Goal: Task Accomplishment & Management: Use online tool/utility

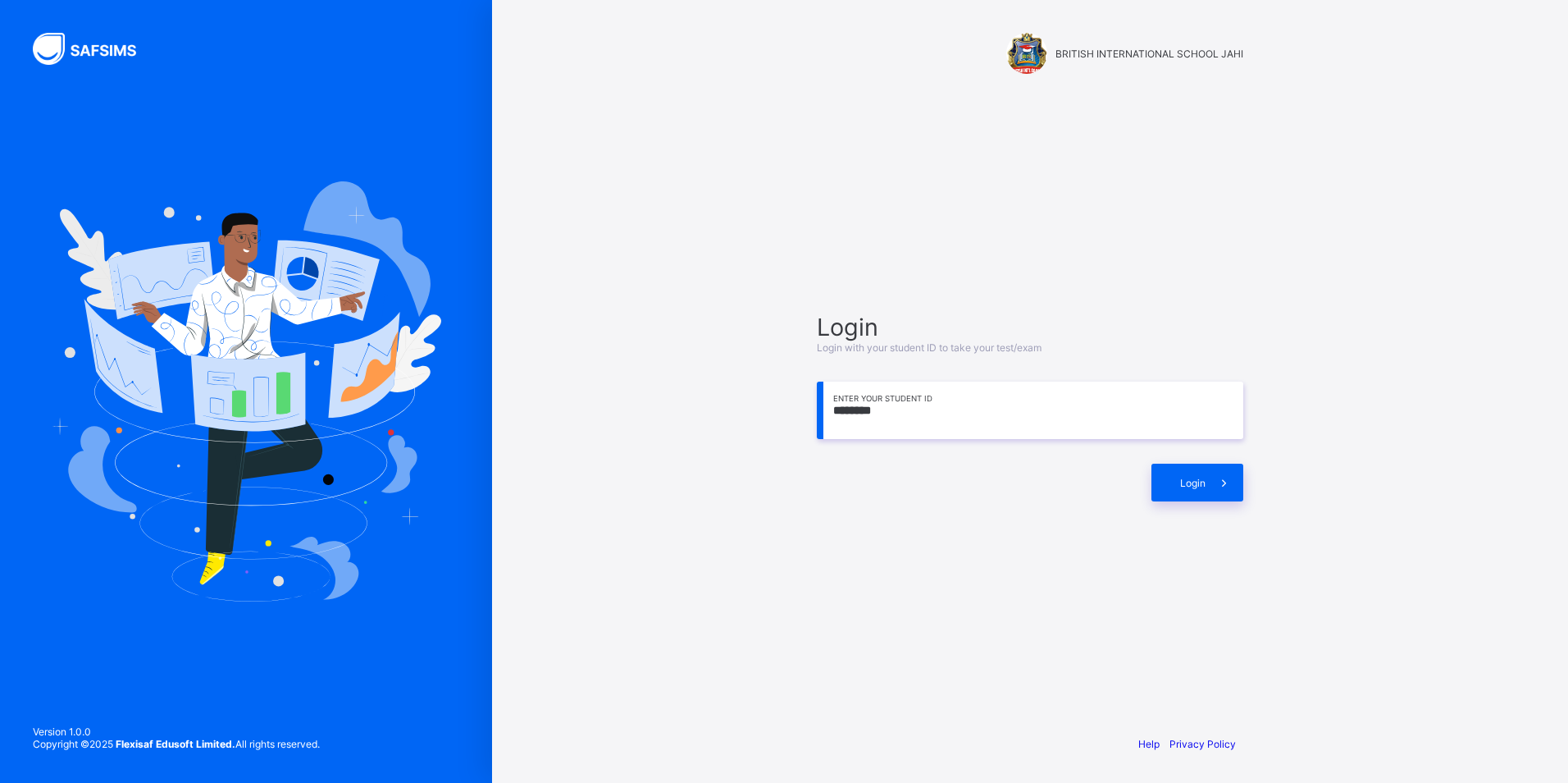
drag, startPoint x: 914, startPoint y: 417, endPoint x: 928, endPoint y: 419, distance: 14.1
click at [916, 419] on input "****" at bounding box center [1029, 410] width 426 height 57
type input "*"
type input "**********"
click at [1197, 470] on div "Login" at bounding box center [1197, 482] width 92 height 38
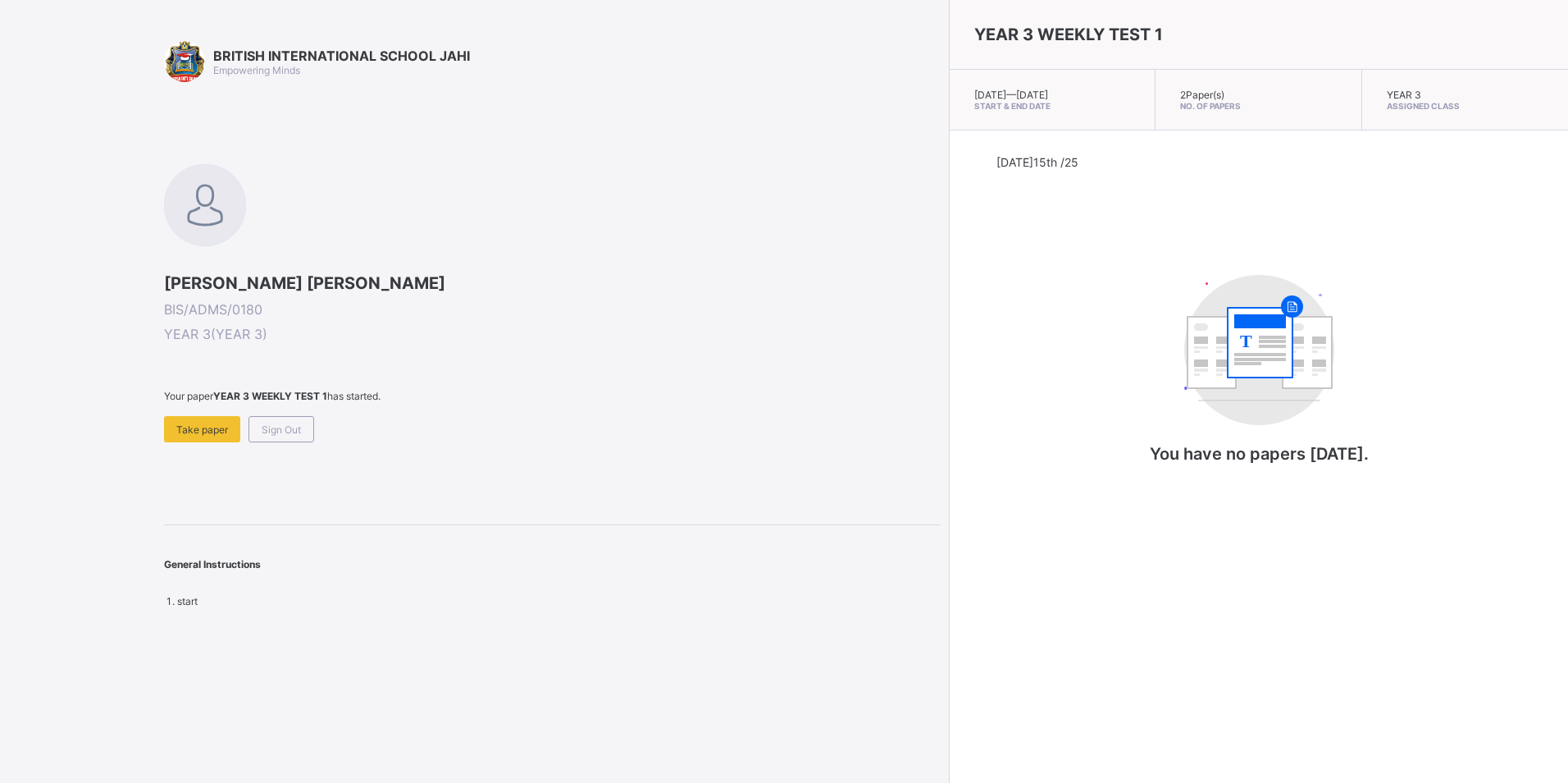
click at [286, 430] on span "Sign Out" at bounding box center [281, 429] width 40 height 13
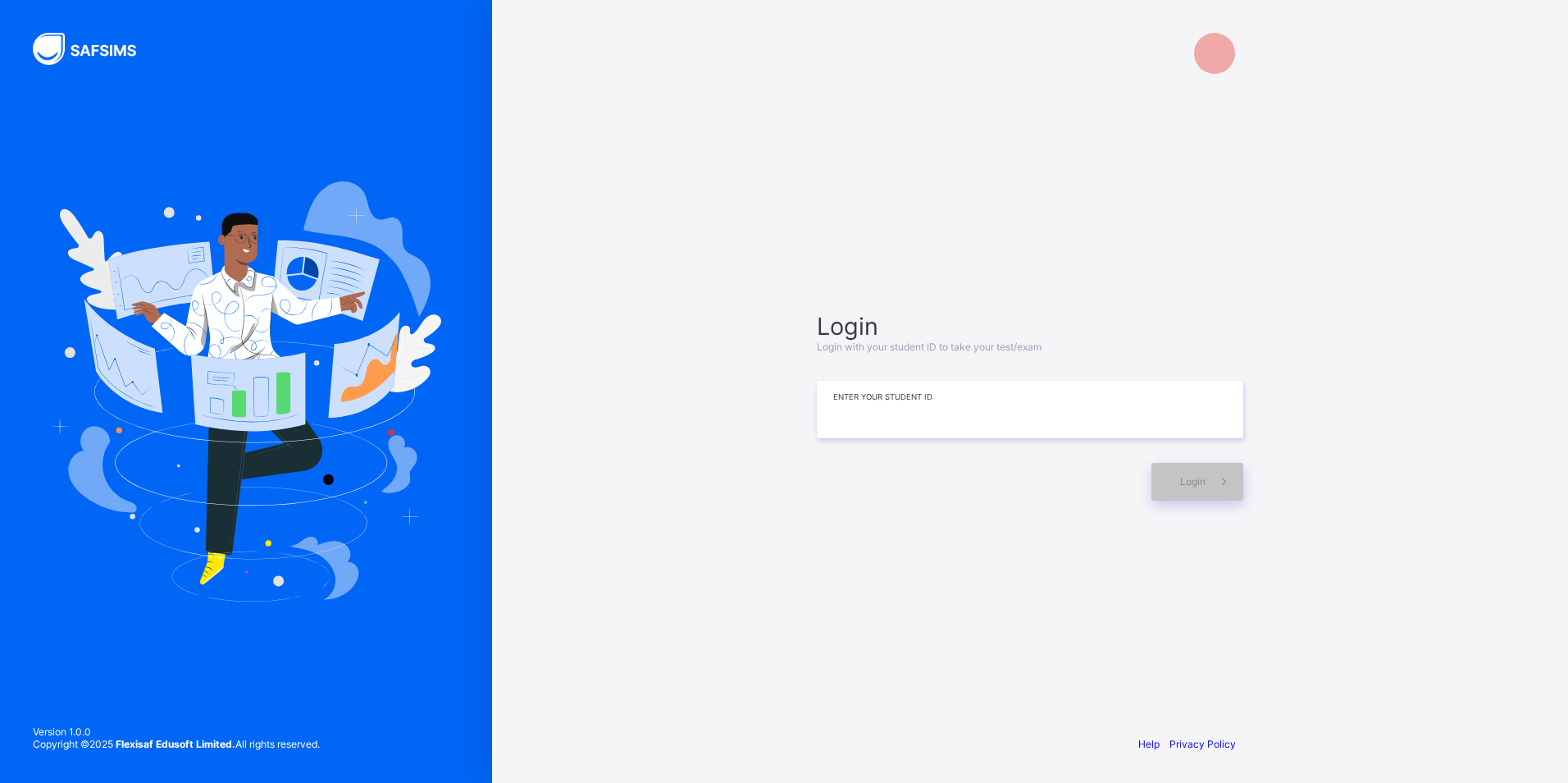
click at [825, 386] on input at bounding box center [1029, 409] width 426 height 57
click at [1039, 420] on input "********" at bounding box center [1029, 410] width 426 height 57
type input "*"
type input "**********"
click at [1231, 482] on icon at bounding box center [1224, 482] width 17 height 15
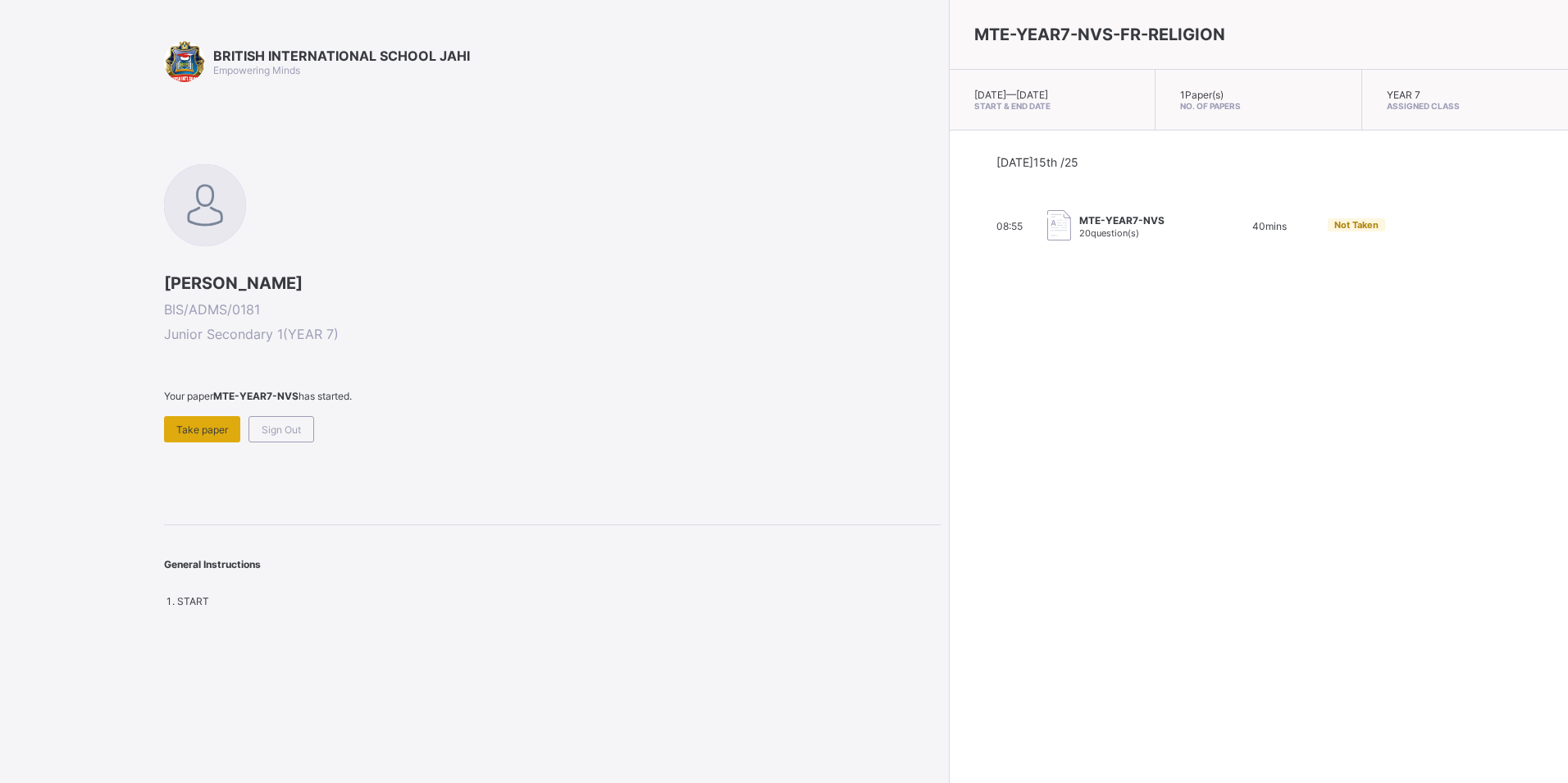
click at [176, 425] on div "Take paper" at bounding box center [202, 428] width 76 height 26
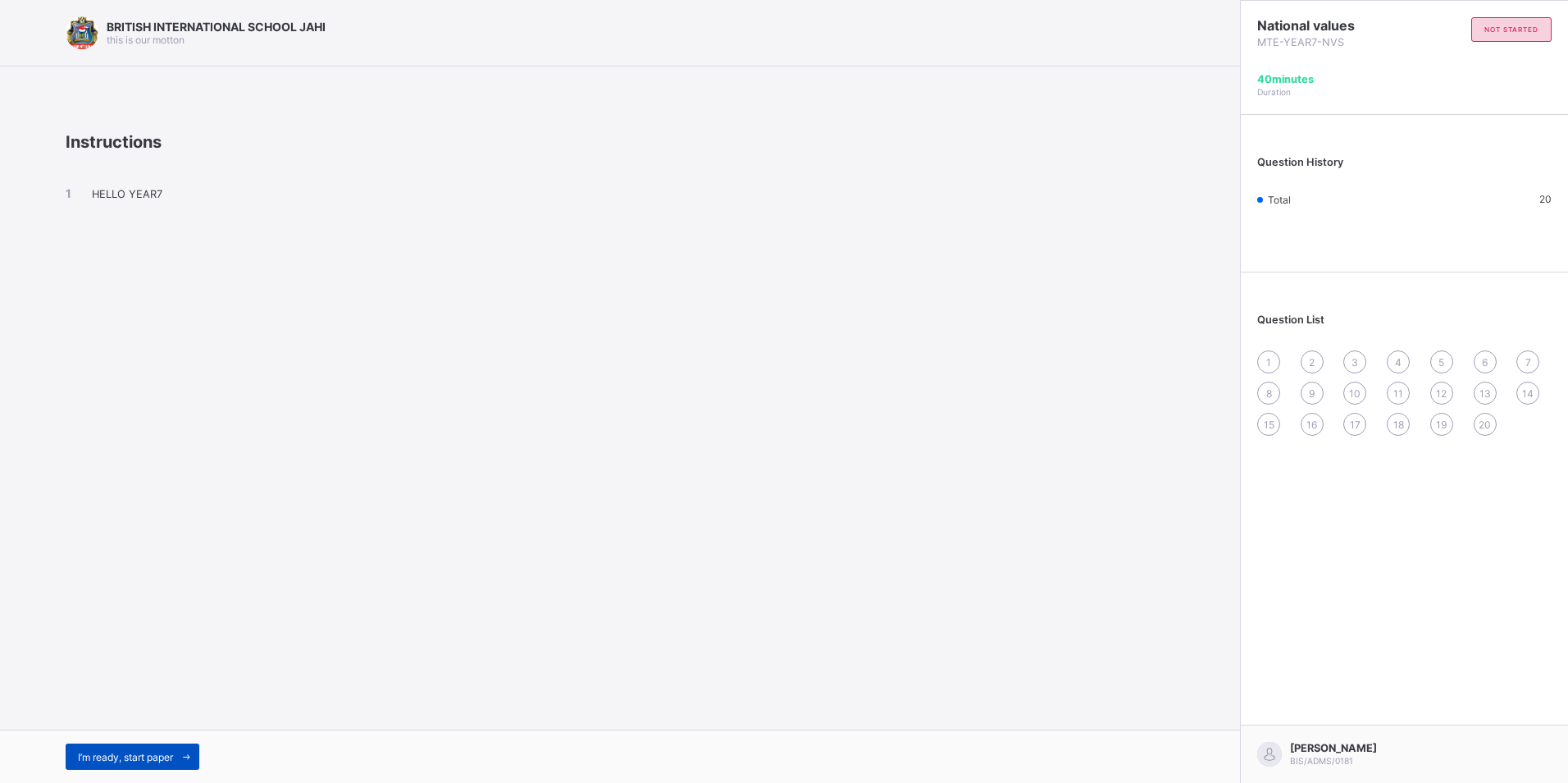
click at [181, 752] on span at bounding box center [185, 756] width 26 height 26
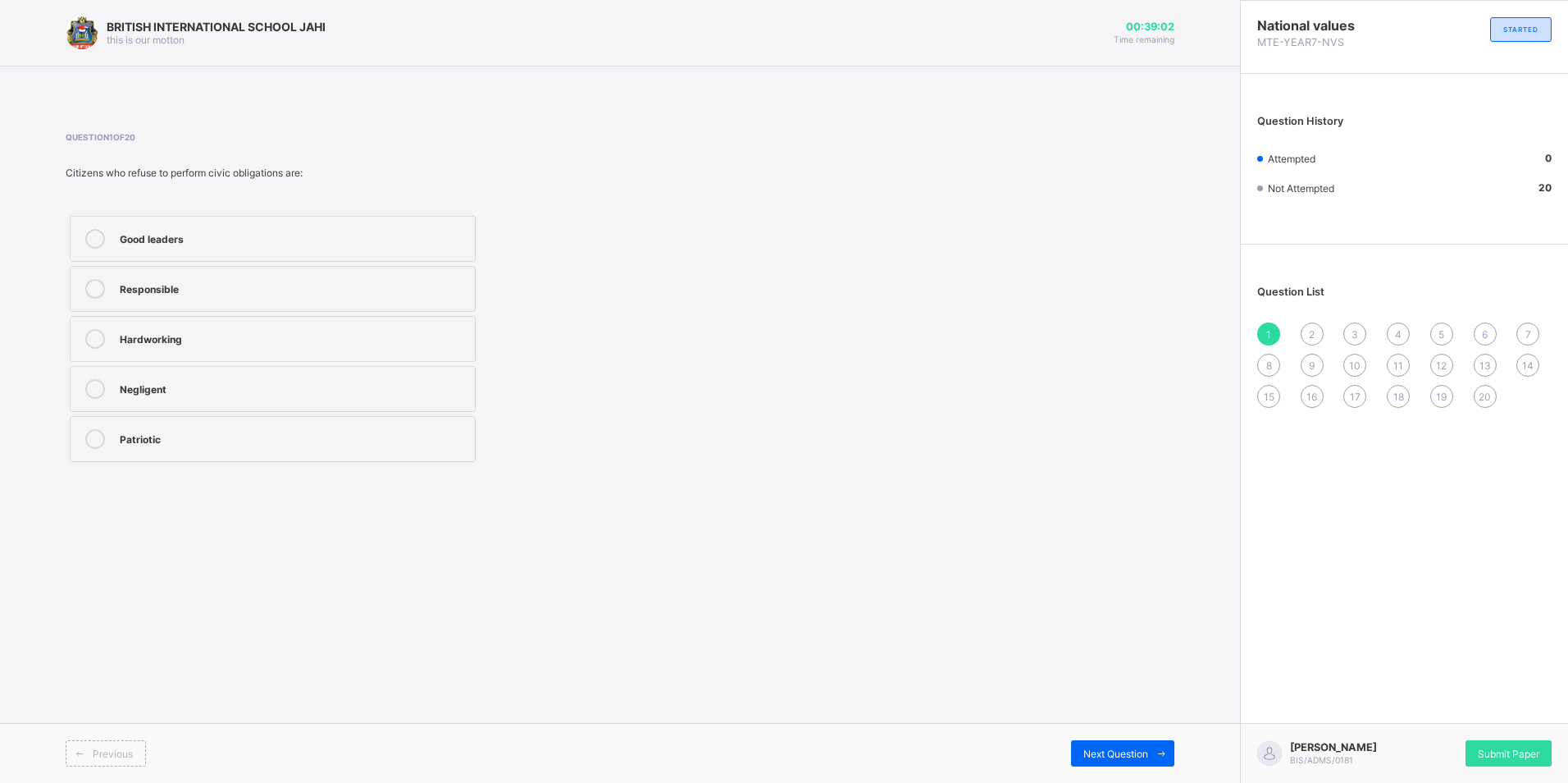
click at [147, 438] on div "Patriotic" at bounding box center [293, 437] width 347 height 16
click at [1146, 757] on span "Next Question" at bounding box center [1115, 753] width 65 height 13
click at [189, 442] on div "Voting" at bounding box center [293, 437] width 347 height 16
click at [1109, 747] on span "Next Question" at bounding box center [1115, 753] width 65 height 13
click at [117, 296] on label "To build public services" at bounding box center [272, 289] width 406 height 46
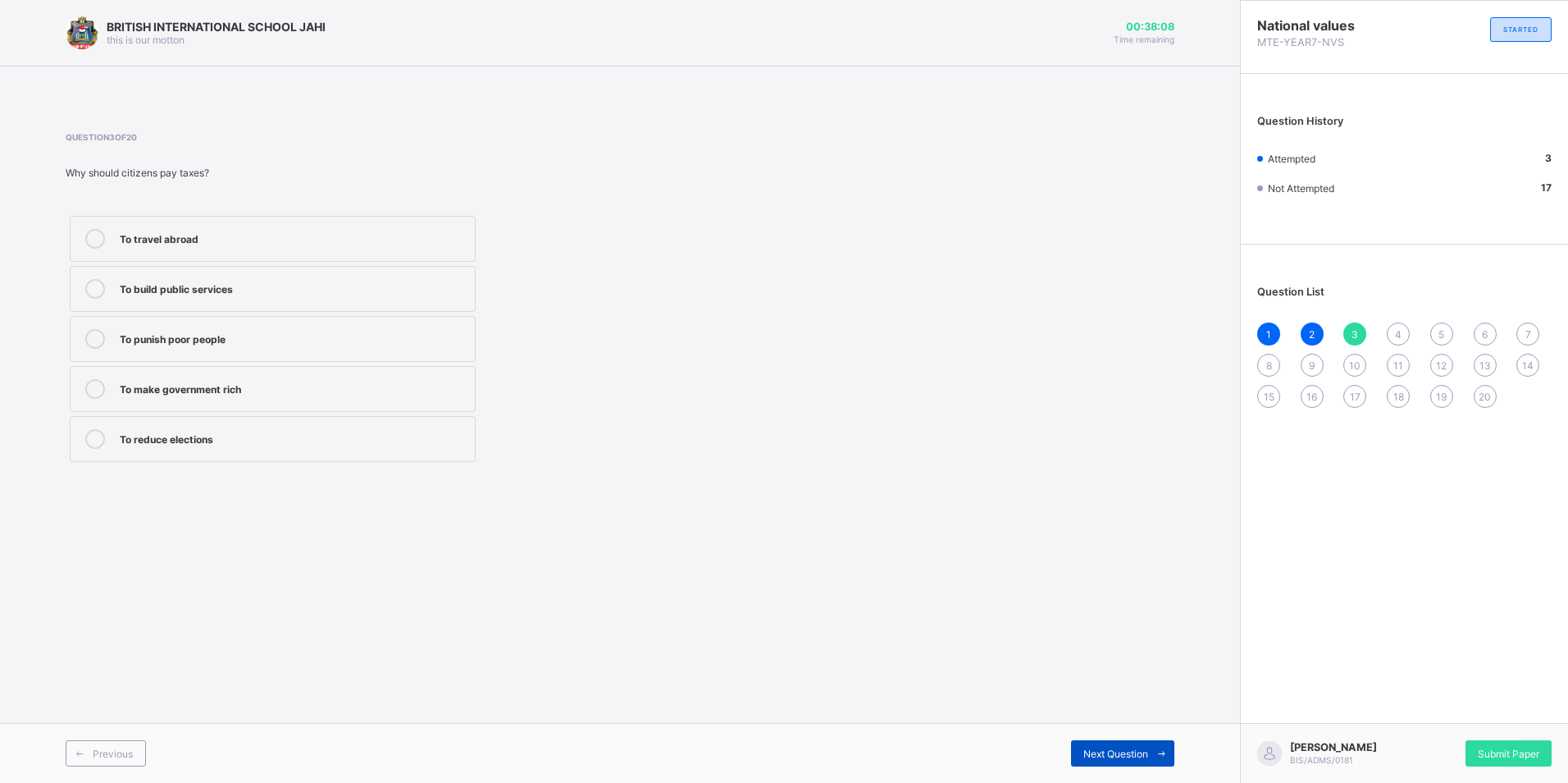
click at [1117, 760] on div "Next Question" at bounding box center [1123, 753] width 103 height 26
click at [432, 338] on div "Obeying laws" at bounding box center [293, 336] width 347 height 16
click at [1097, 747] on span "Next Question" at bounding box center [1115, 753] width 65 height 13
click at [252, 288] on div "Voting" at bounding box center [293, 287] width 347 height 16
click at [1109, 755] on span "Next Question" at bounding box center [1115, 753] width 65 height 13
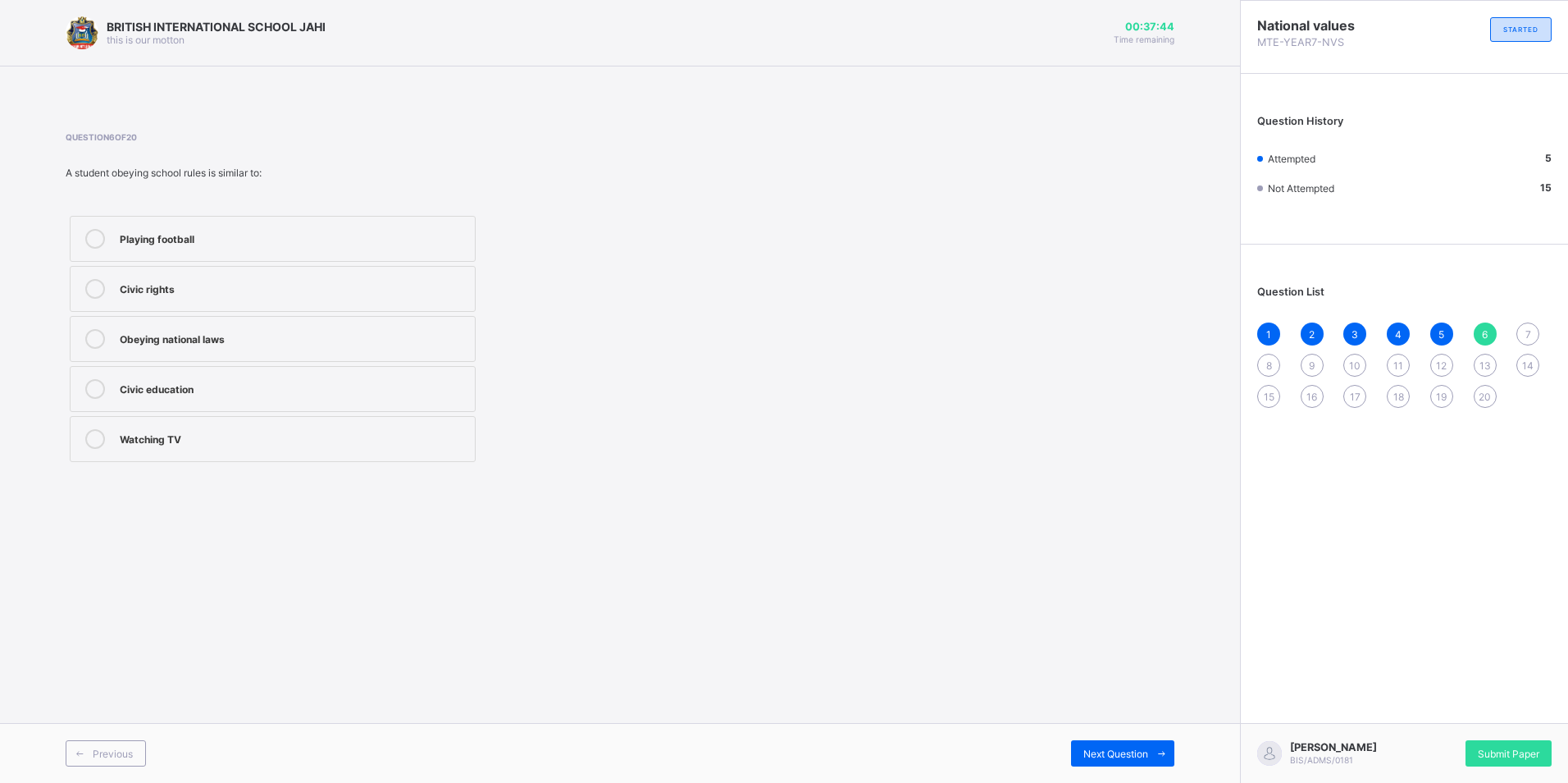
click at [242, 380] on div "Civic education" at bounding box center [293, 387] width 347 height 16
click at [1120, 749] on span "Next Question" at bounding box center [1115, 753] width 65 height 13
click at [245, 398] on div "Defending the nation" at bounding box center [293, 389] width 347 height 19
click at [1163, 745] on span at bounding box center [1160, 753] width 26 height 26
click at [207, 297] on div "Playing games" at bounding box center [293, 289] width 347 height 19
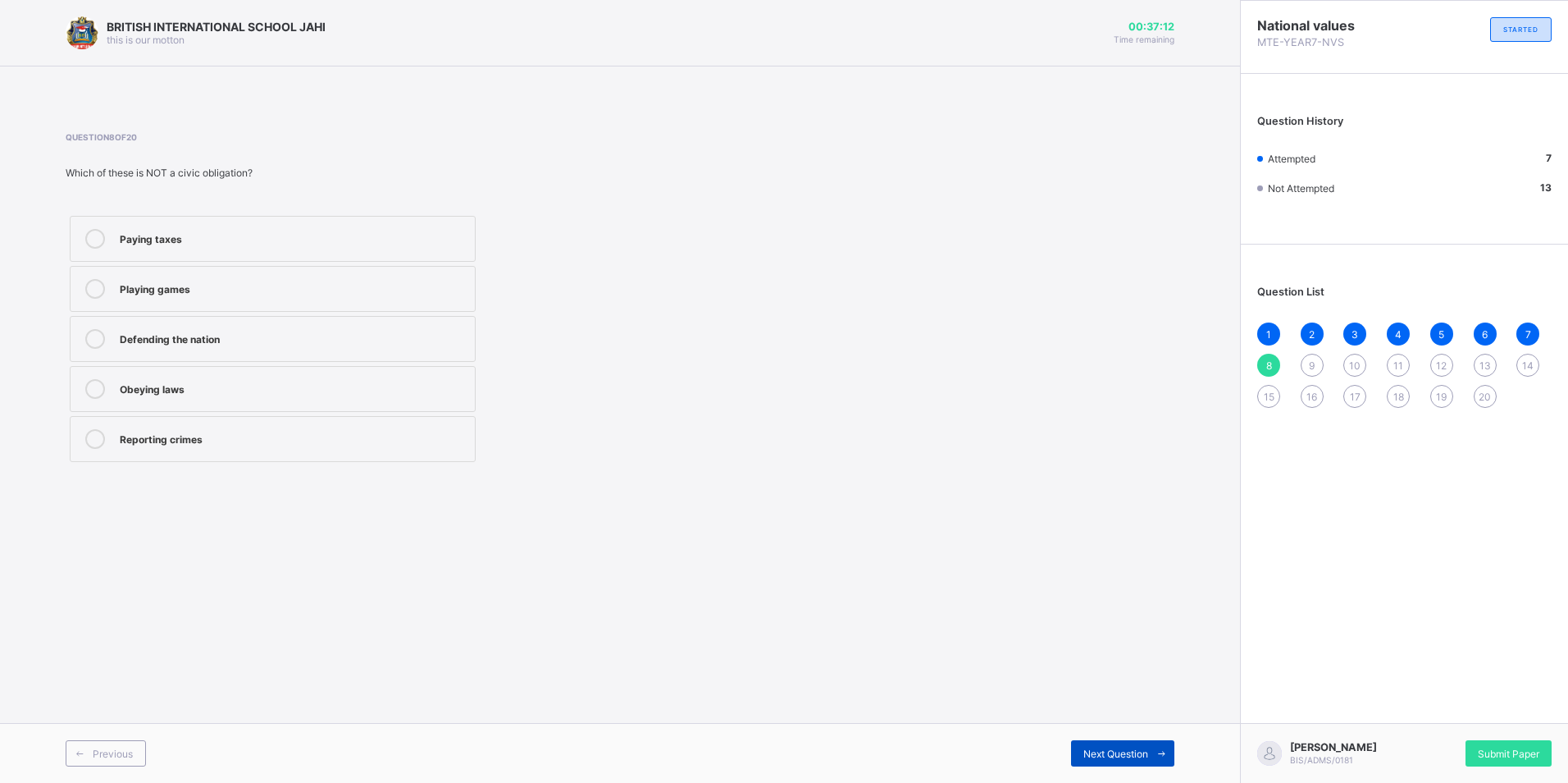
click at [1077, 759] on div "Next Question" at bounding box center [1123, 753] width 103 height 26
click at [175, 476] on div "Question 9 of 20 Paying taxes is important because it helps the government to: …" at bounding box center [620, 299] width 1109 height 383
click at [198, 449] on label "Provide public services" at bounding box center [272, 439] width 406 height 46
click at [1095, 752] on span "Next Question" at bounding box center [1115, 753] width 65 height 13
click at [232, 392] on div "Voting in elections" at bounding box center [293, 387] width 347 height 16
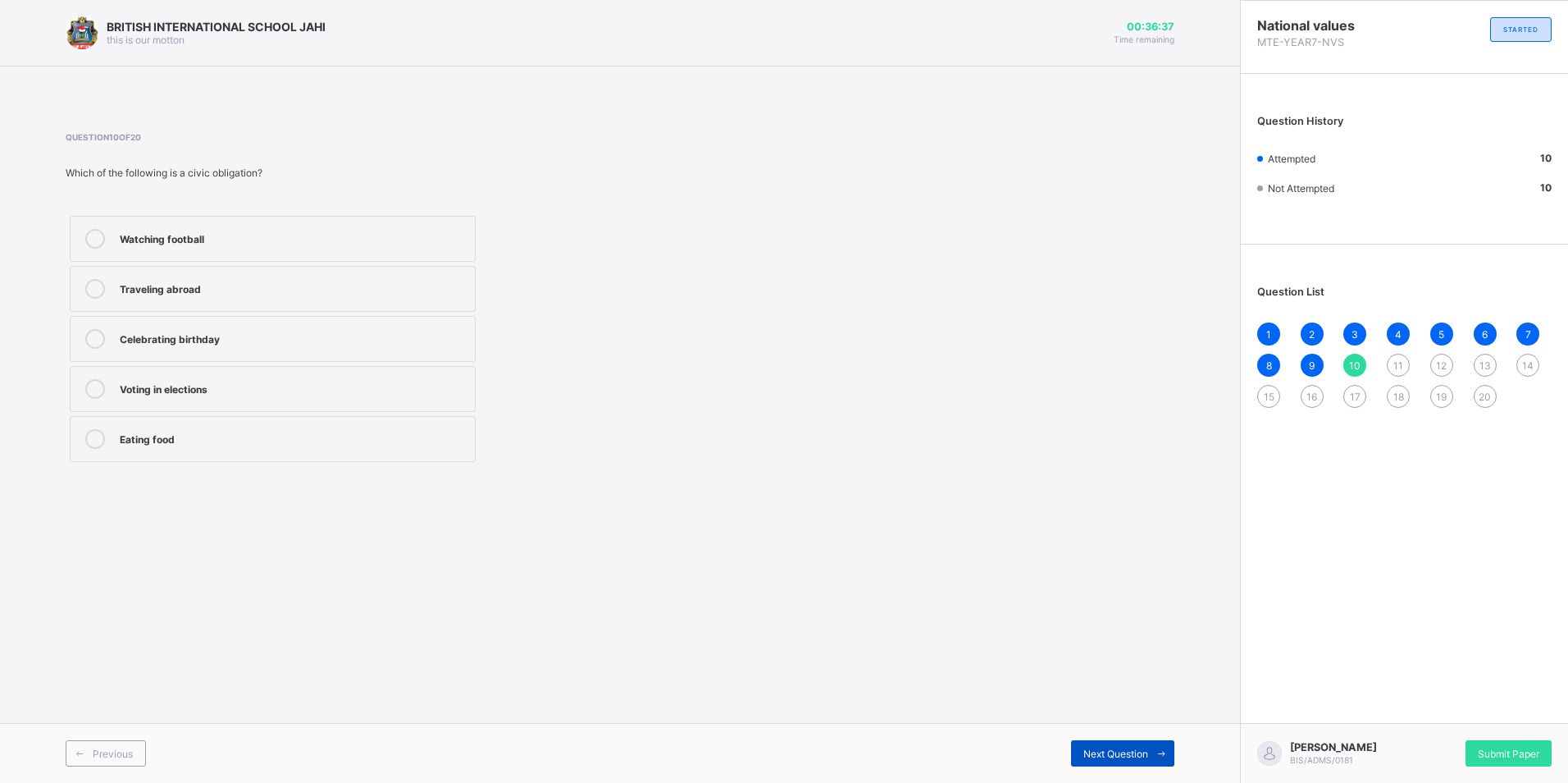
click at [1165, 757] on icon at bounding box center [1161, 753] width 13 height 11
click at [207, 391] on div "Societal value" at bounding box center [293, 387] width 347 height 16
click at [1087, 765] on div "Next Question" at bounding box center [1123, 753] width 103 height 26
click at [229, 394] on div "Fairness in law" at bounding box center [293, 387] width 347 height 16
click at [1152, 751] on span at bounding box center [1160, 753] width 26 height 26
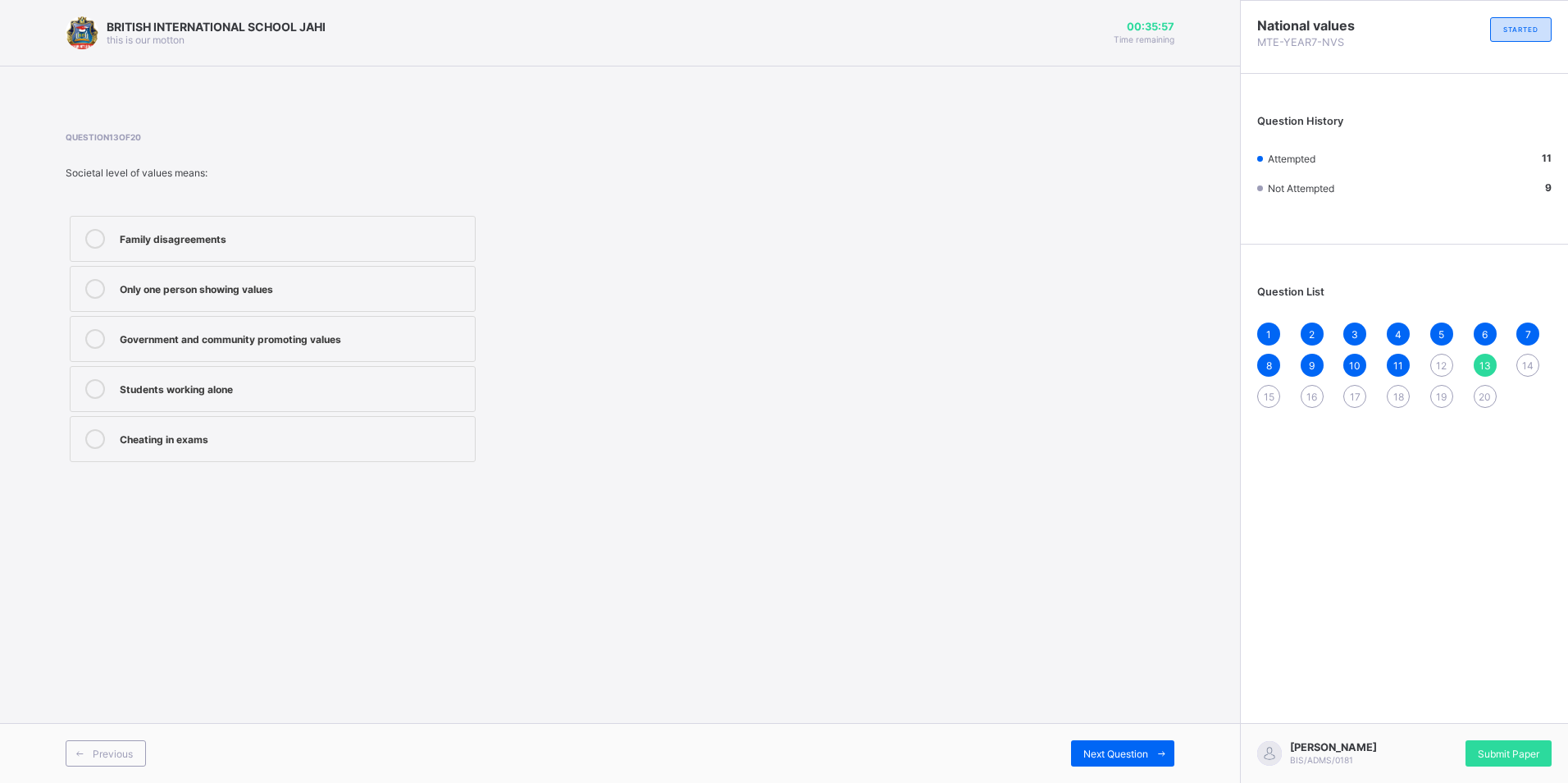
click at [341, 337] on div "Government and community promoting values" at bounding box center [293, 336] width 347 height 16
click at [1167, 772] on div "Previous Next Question" at bounding box center [619, 753] width 1240 height 60
click at [1140, 757] on span "Next Question" at bounding box center [1115, 753] width 65 height 13
click at [291, 346] on div "Fair elections" at bounding box center [293, 338] width 347 height 19
click at [1115, 745] on div "Next Question" at bounding box center [1123, 753] width 103 height 26
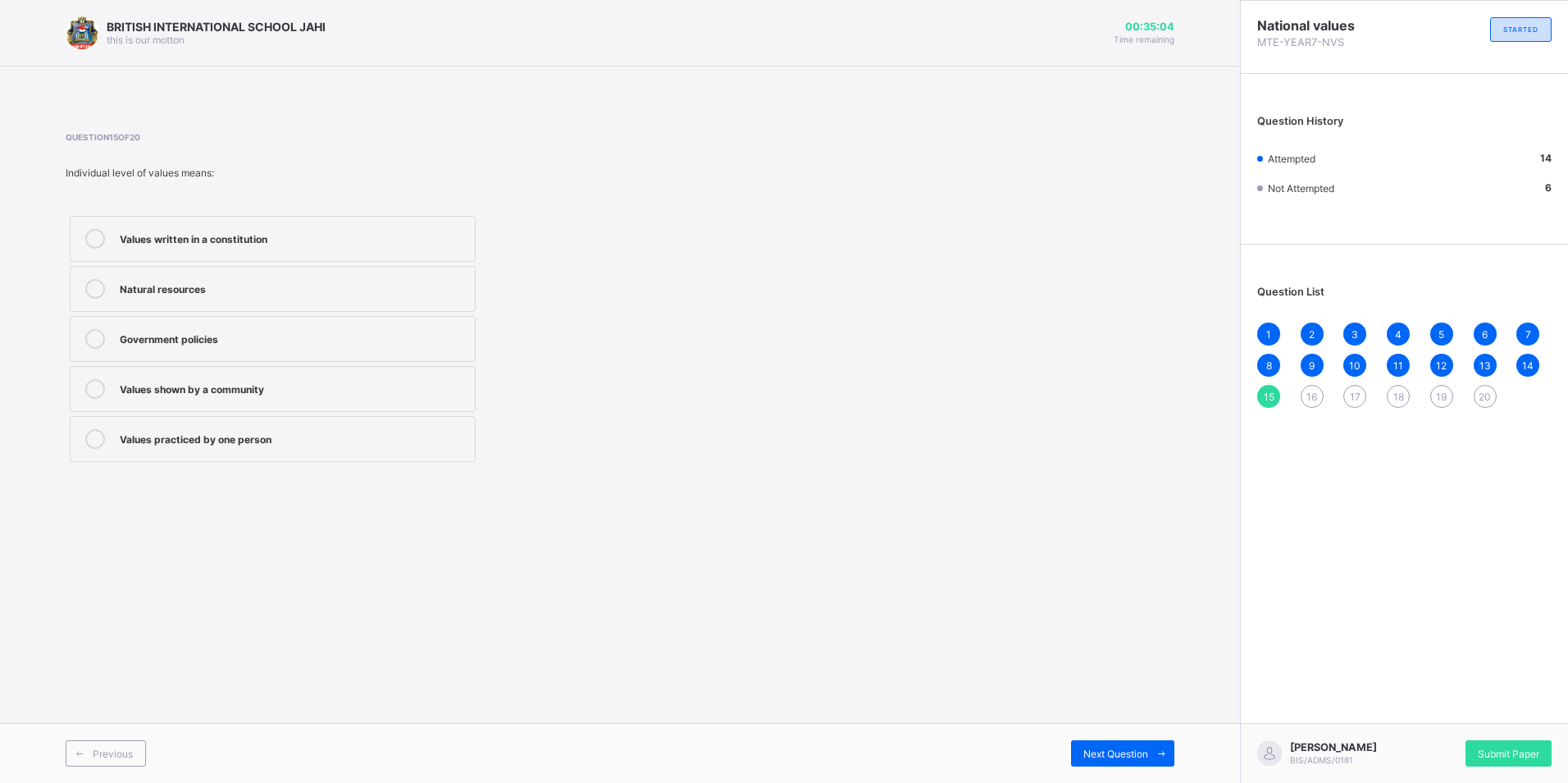
click at [203, 442] on div "Values practiced by one person" at bounding box center [293, 437] width 347 height 16
click at [1129, 758] on span "Next Question" at bounding box center [1115, 753] width 65 height 13
click at [246, 357] on label "Corruption" at bounding box center [272, 339] width 406 height 46
click at [1072, 749] on div "Next Question" at bounding box center [1123, 753] width 103 height 26
click at [253, 292] on div "Keep quiet when elders are speaking" at bounding box center [293, 287] width 347 height 16
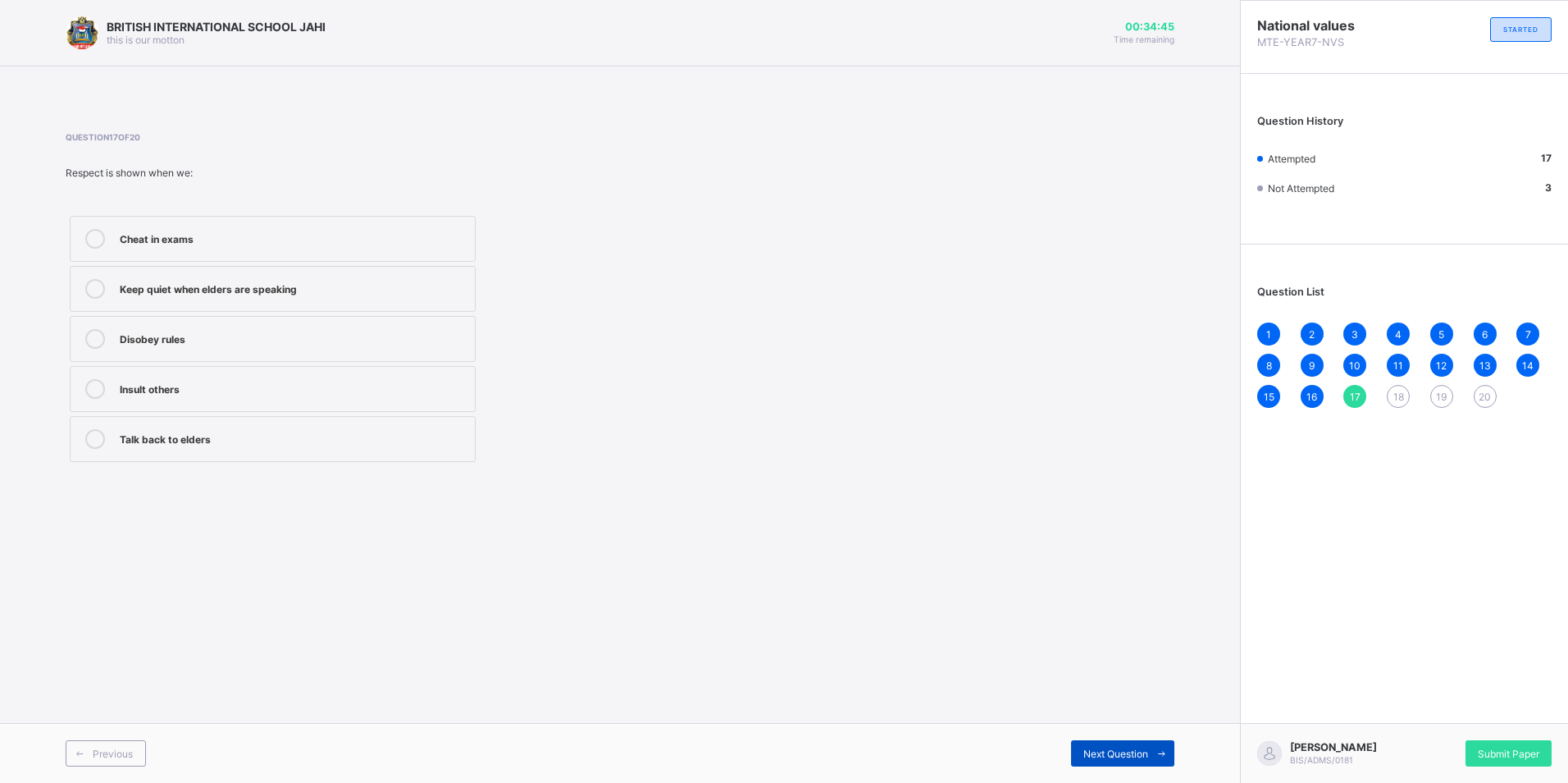
click at [1154, 742] on span at bounding box center [1160, 753] width 26 height 26
click at [304, 353] on label "Know right from wrong" at bounding box center [272, 339] width 406 height 46
click at [1136, 741] on div "Next Question" at bounding box center [1123, 753] width 103 height 26
click at [216, 314] on div "Dishonesty Corruption Honesty Cheating Laziness" at bounding box center [272, 338] width 414 height 254
click at [261, 339] on div "Honesty" at bounding box center [293, 336] width 347 height 16
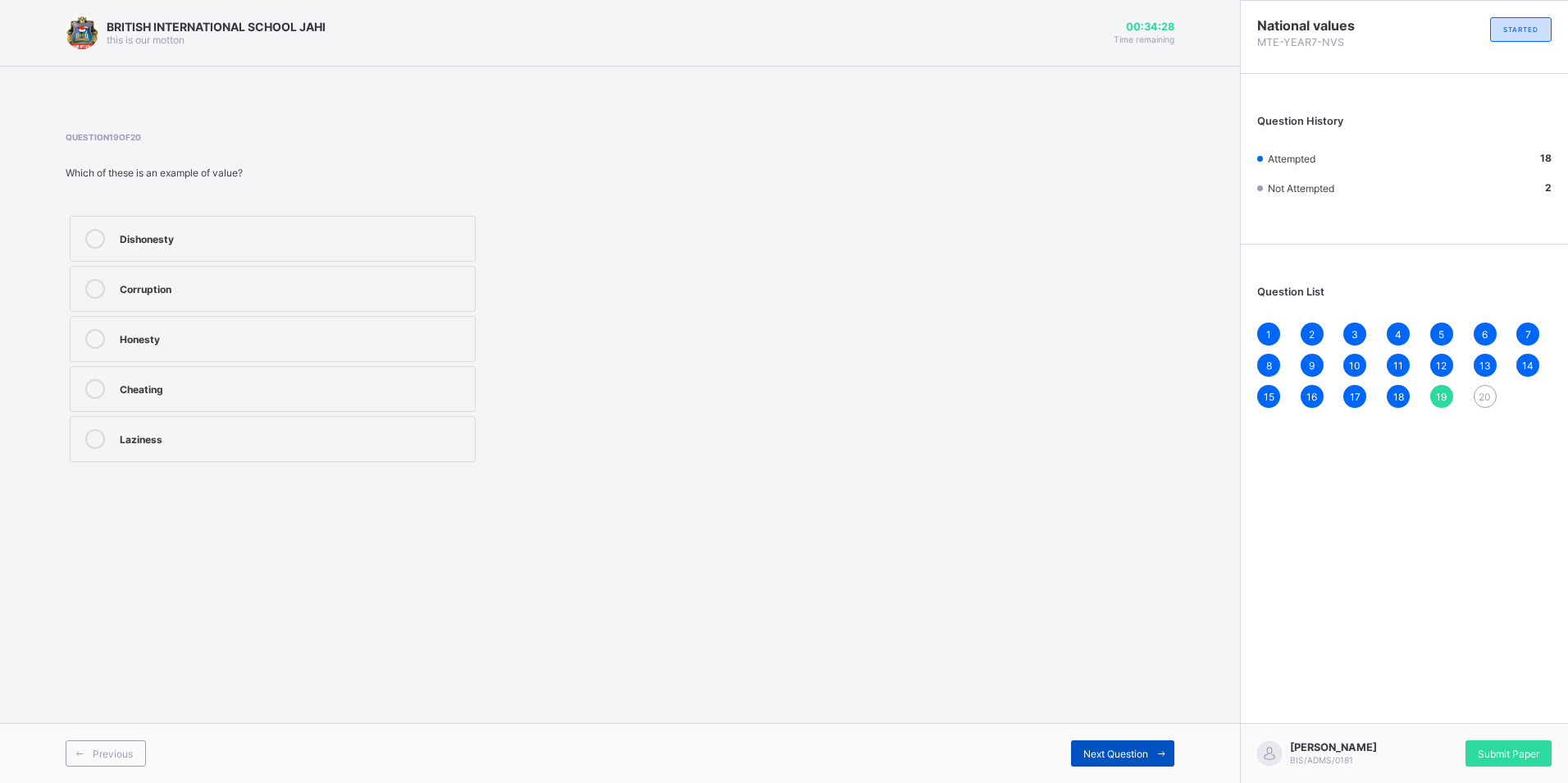
click at [1102, 757] on span "Next Question" at bounding box center [1115, 753] width 65 height 13
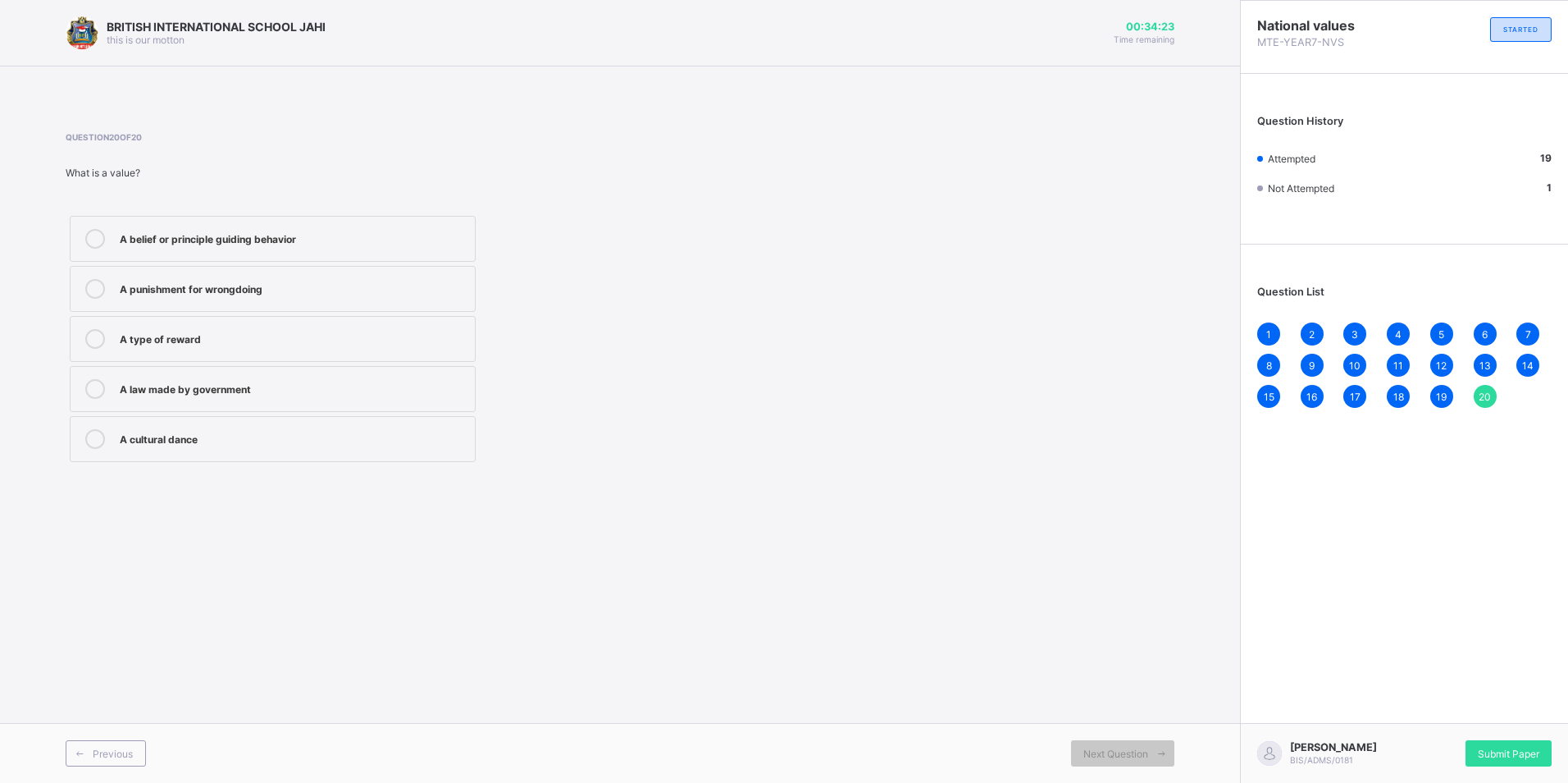
click at [155, 252] on label "A belief or principle guiding behavior" at bounding box center [272, 239] width 406 height 46
click at [1476, 763] on div "Submit Paper" at bounding box center [1508, 753] width 86 height 26
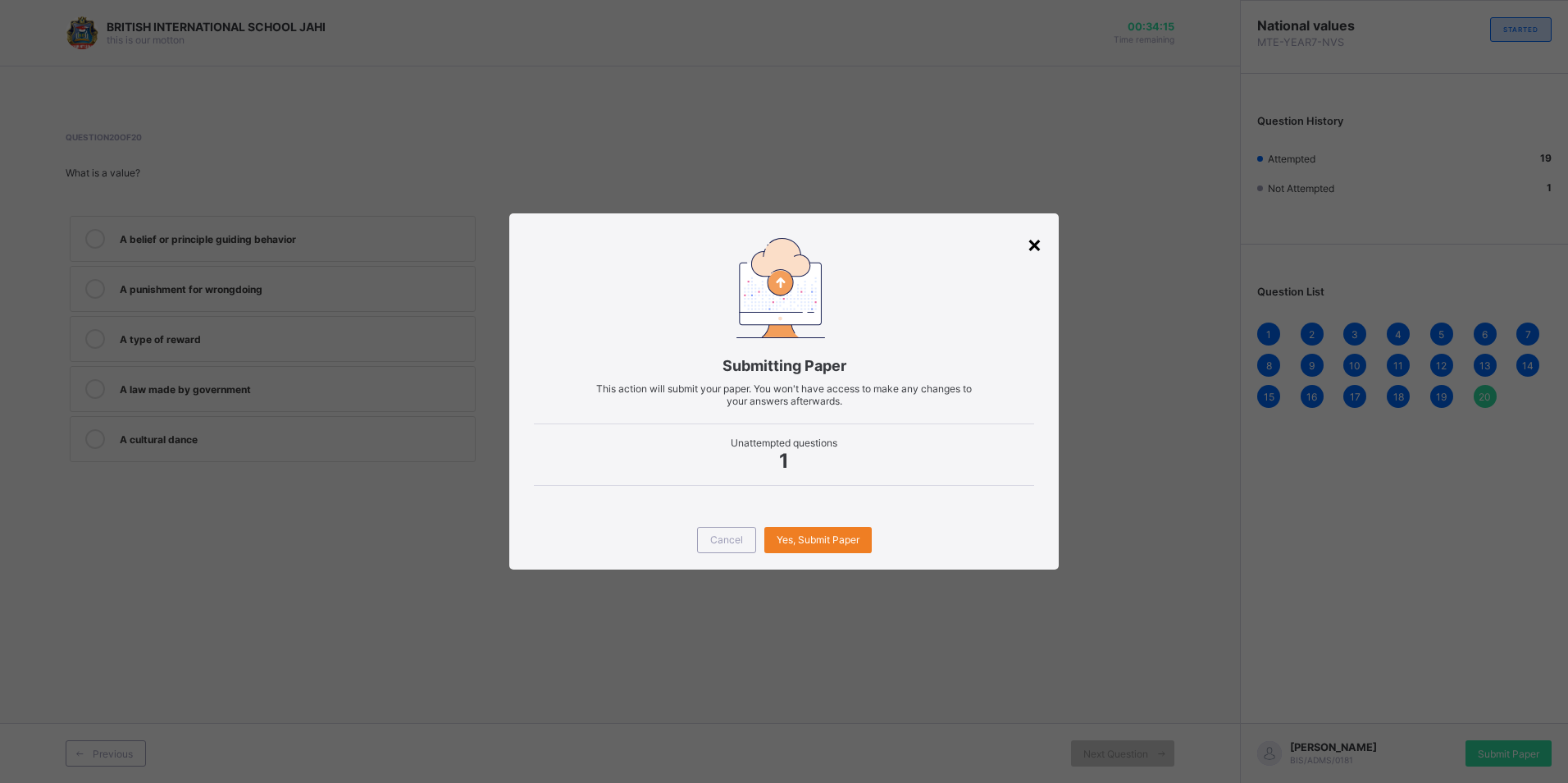
click at [1041, 243] on div "×" at bounding box center [1035, 244] width 15 height 28
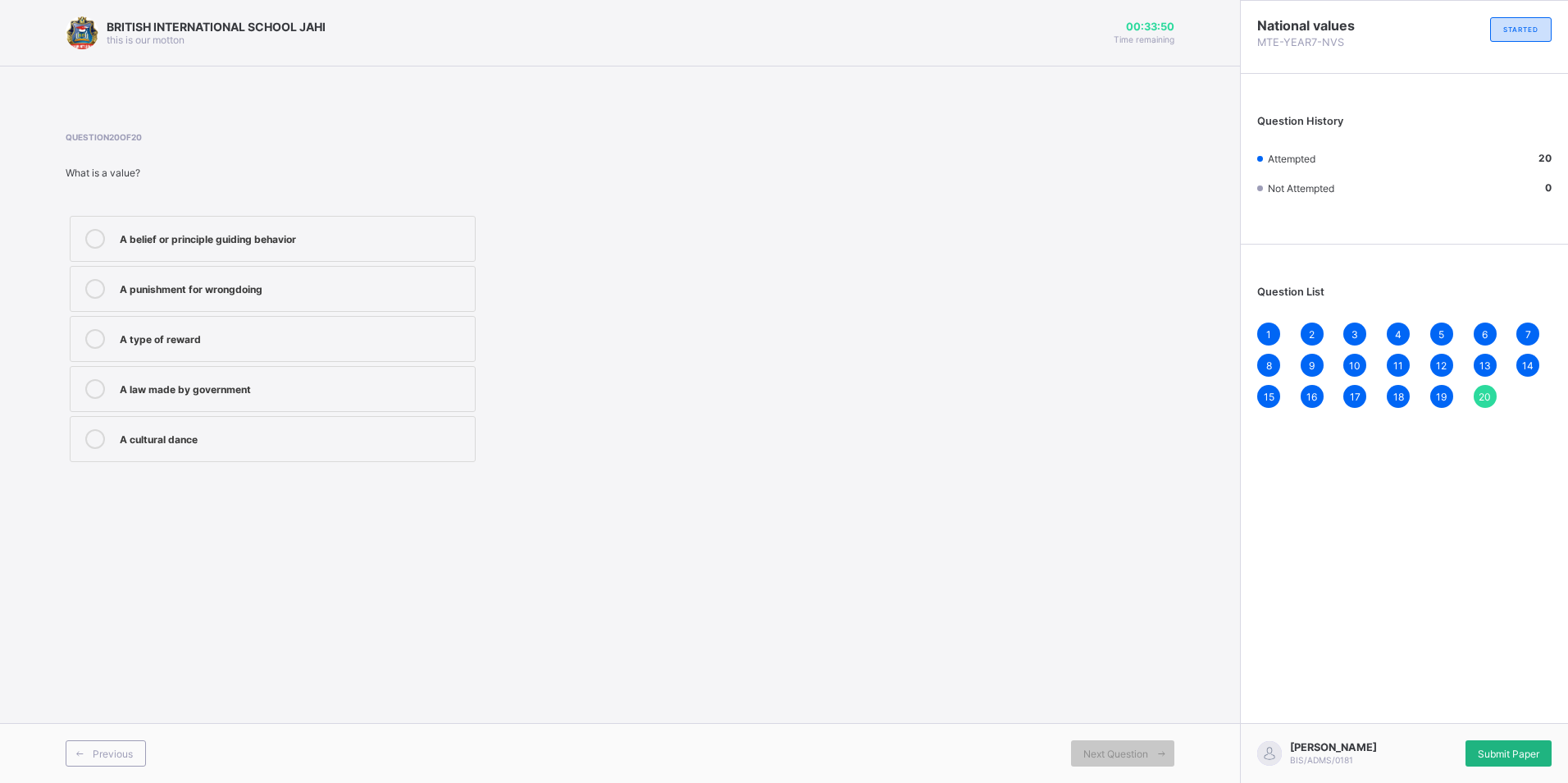
click at [1537, 752] on span "Submit Paper" at bounding box center [1509, 753] width 62 height 13
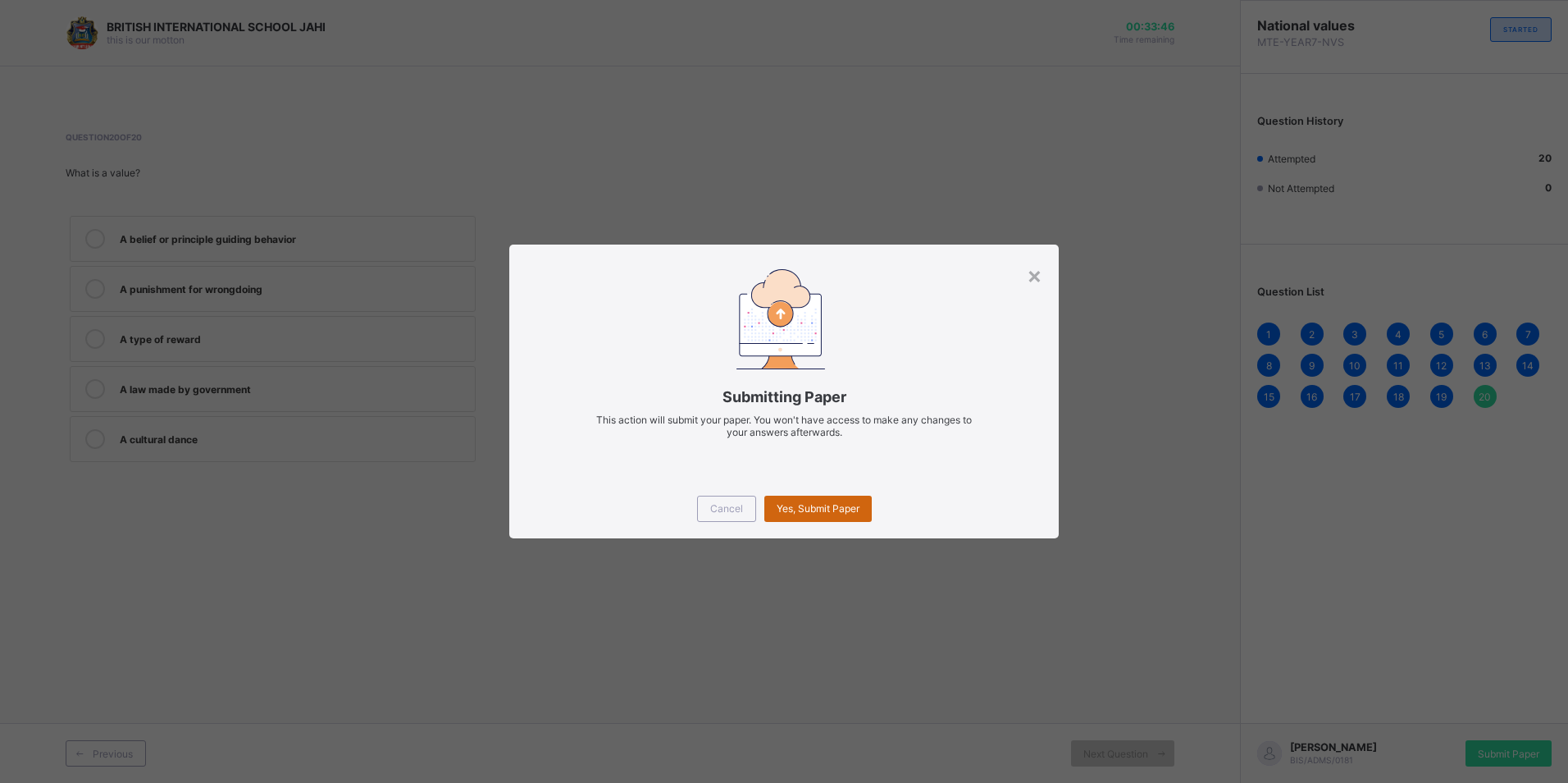
click at [813, 497] on div "Yes, Submit Paper" at bounding box center [817, 508] width 107 height 26
click at [813, 511] on span "Yes, Submit Paper" at bounding box center [818, 508] width 83 height 13
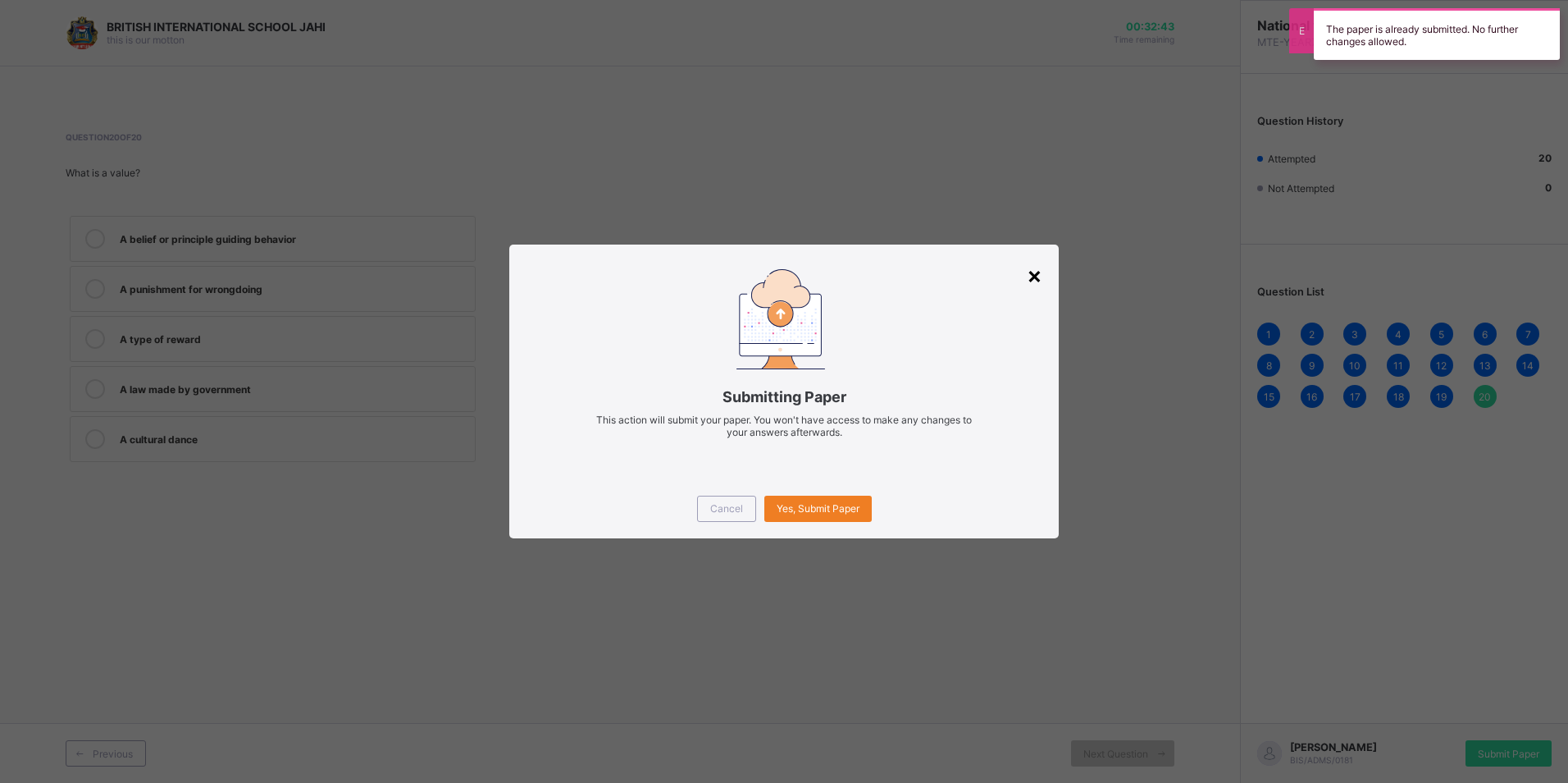
click at [1031, 282] on div "×" at bounding box center [1035, 275] width 15 height 28
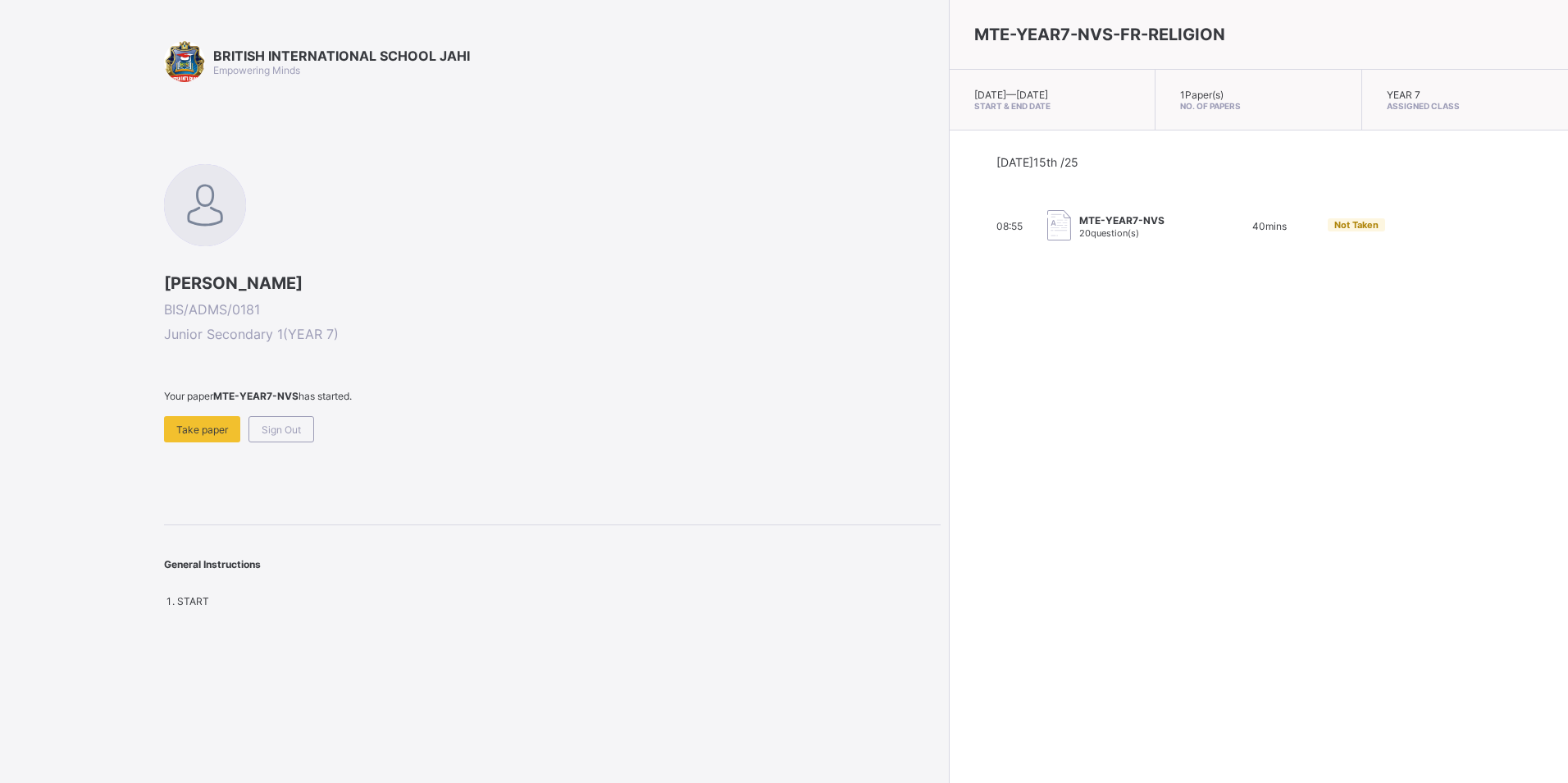
click at [555, 233] on div "ZITA CHUKWUEMEKA BIS/ADMS/0181 Junior Secondary 1 ( YEAR 7 ) Your paper MTE-YEA…" at bounding box center [553, 304] width 777 height 278
click at [226, 424] on span "Take paper" at bounding box center [201, 429] width 51 height 13
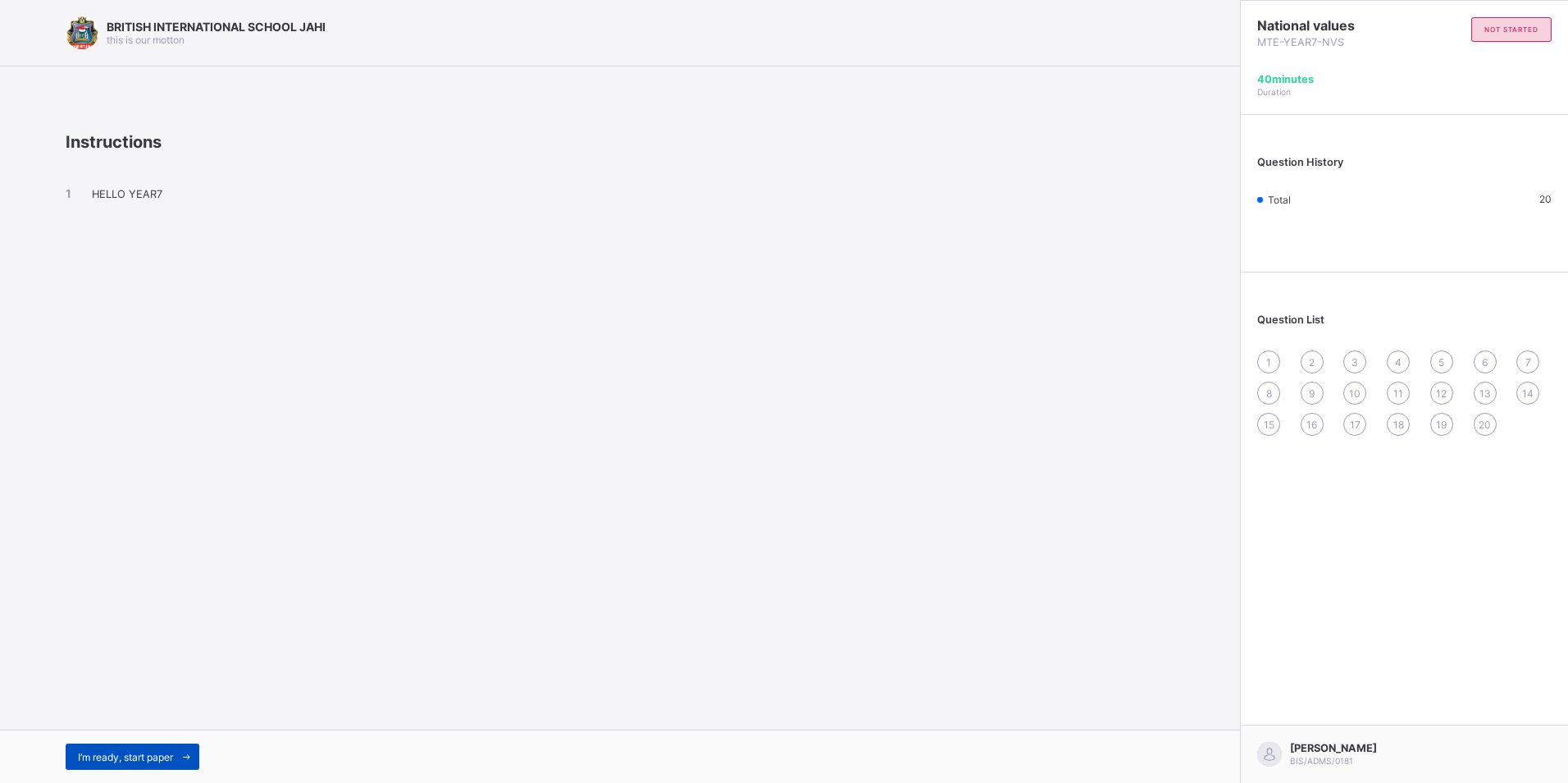
click at [177, 758] on span at bounding box center [185, 756] width 26 height 26
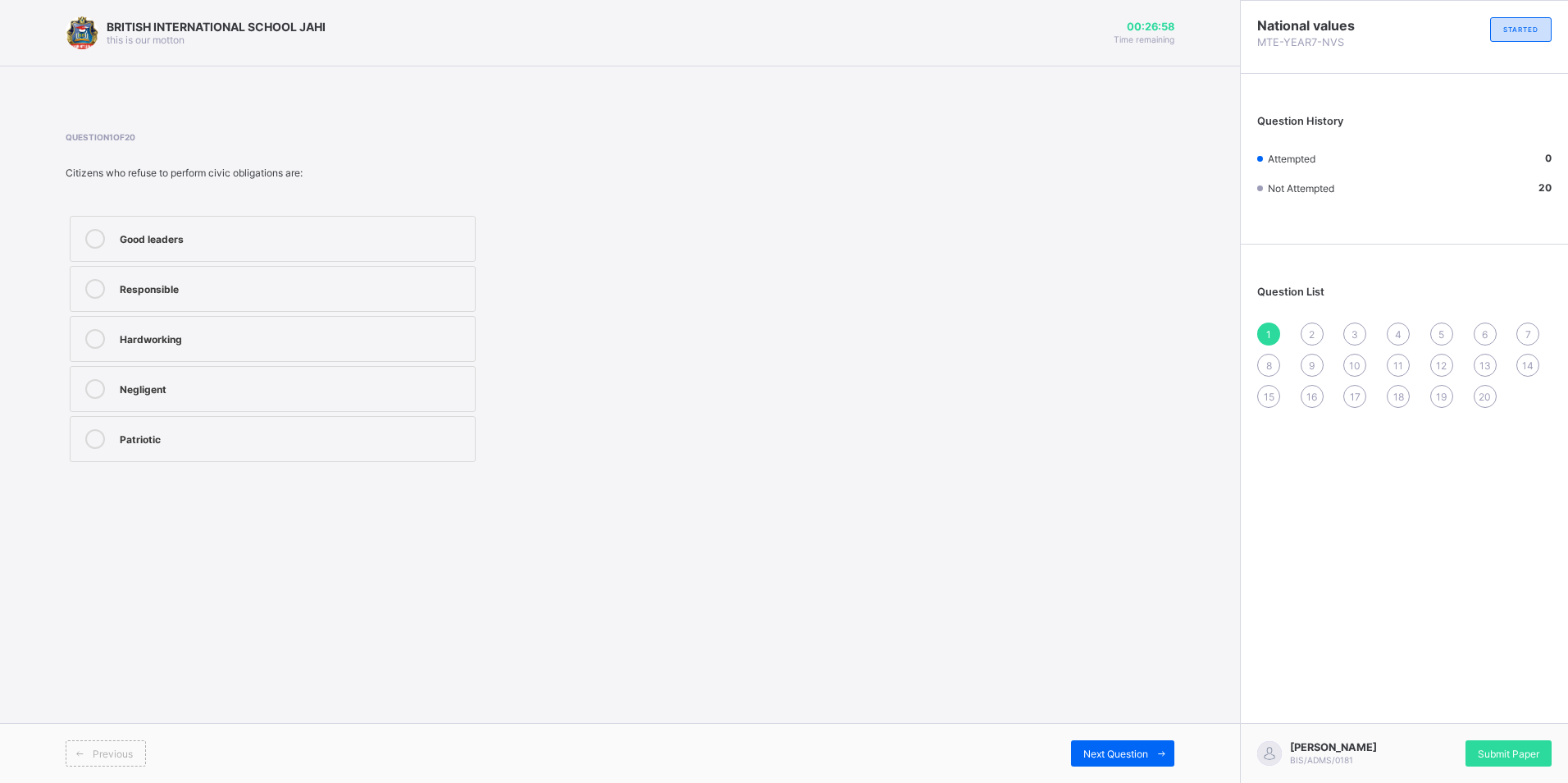
click at [176, 448] on div "Patriotic" at bounding box center [293, 439] width 347 height 19
click at [1104, 754] on span "Next Question" at bounding box center [1115, 753] width 65 height 13
click at [86, 340] on icon at bounding box center [95, 338] width 19 height 19
drag, startPoint x: 1122, startPoint y: 768, endPoint x: 1115, endPoint y: 760, distance: 10.6
click at [1115, 760] on div "Previous Next Question" at bounding box center [619, 753] width 1240 height 60
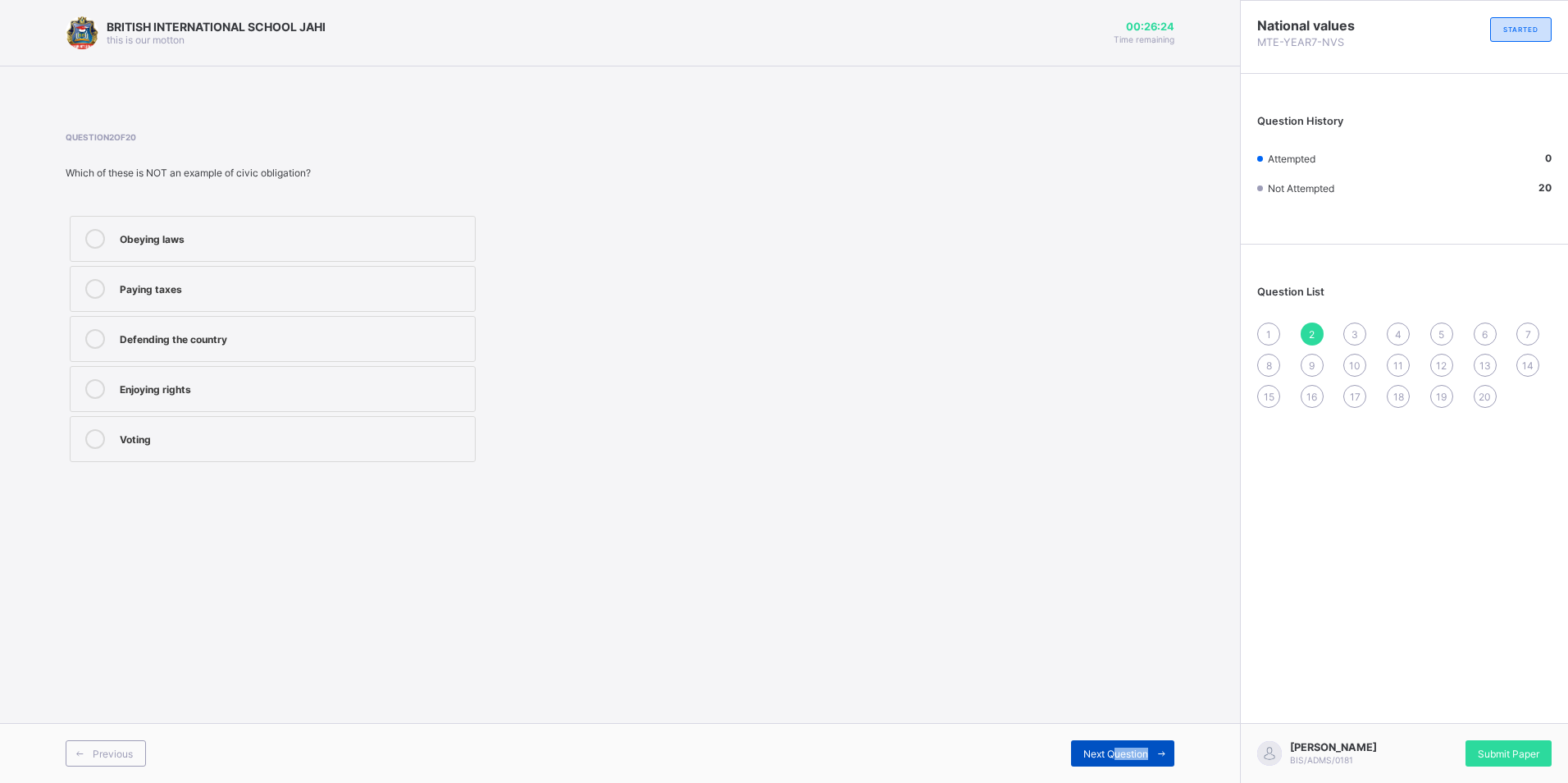
click at [1112, 754] on span "Next Question" at bounding box center [1115, 753] width 65 height 13
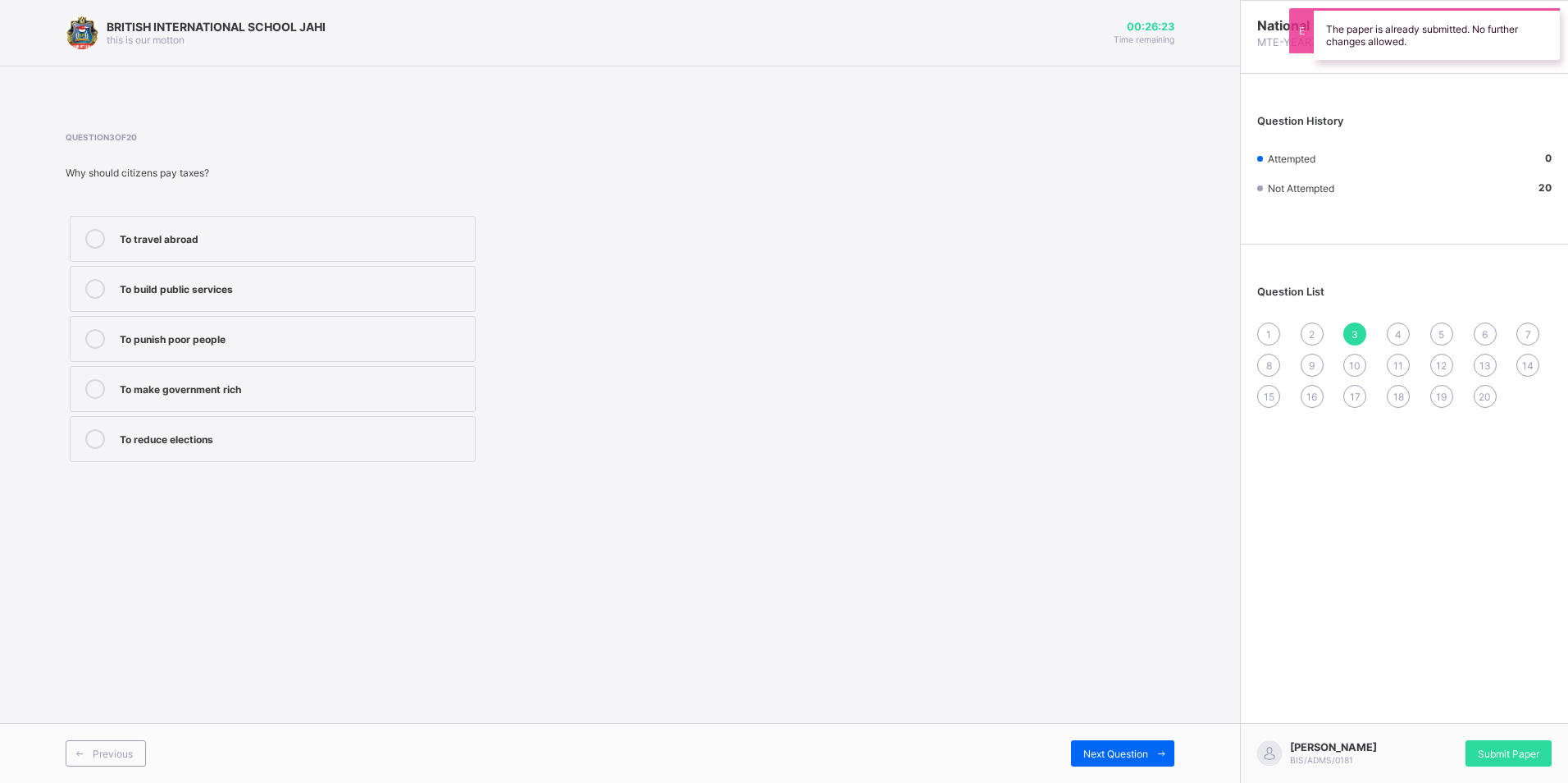
click at [339, 377] on label "To make government rich" at bounding box center [272, 390] width 406 height 46
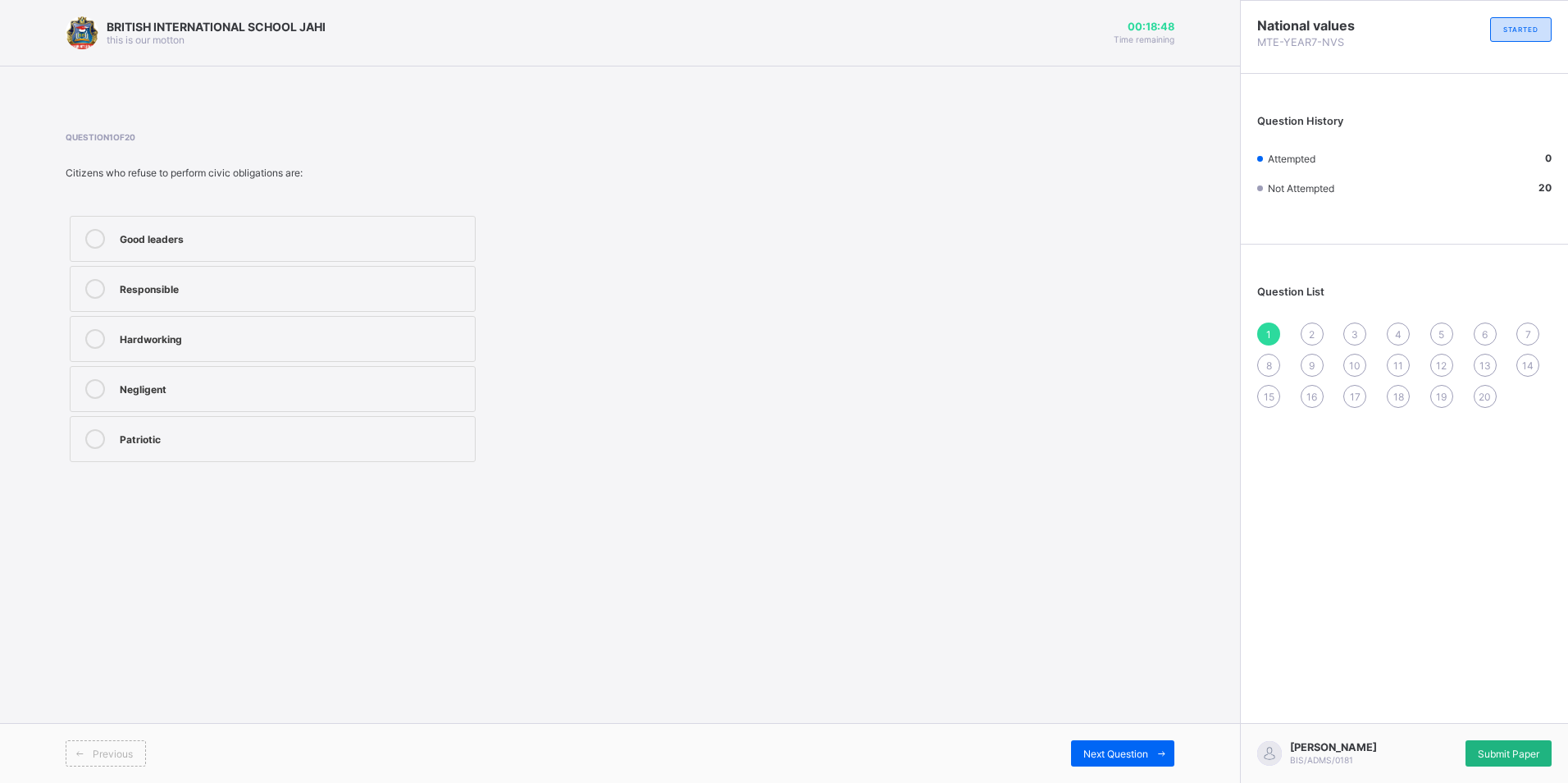
click at [1486, 741] on div "Submit Paper" at bounding box center [1508, 753] width 86 height 26
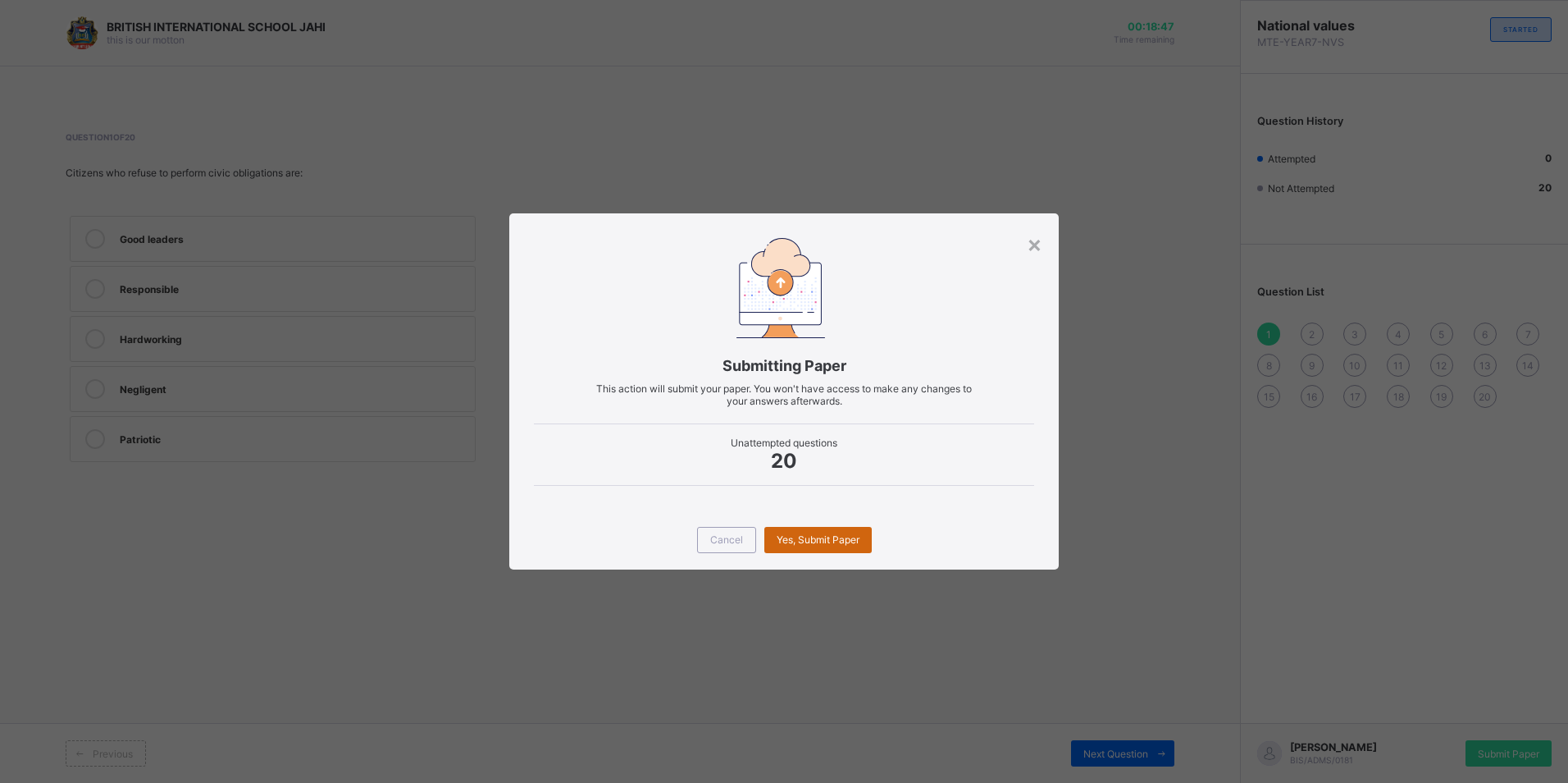
click at [825, 543] on span "Yes, Submit Paper" at bounding box center [818, 539] width 83 height 13
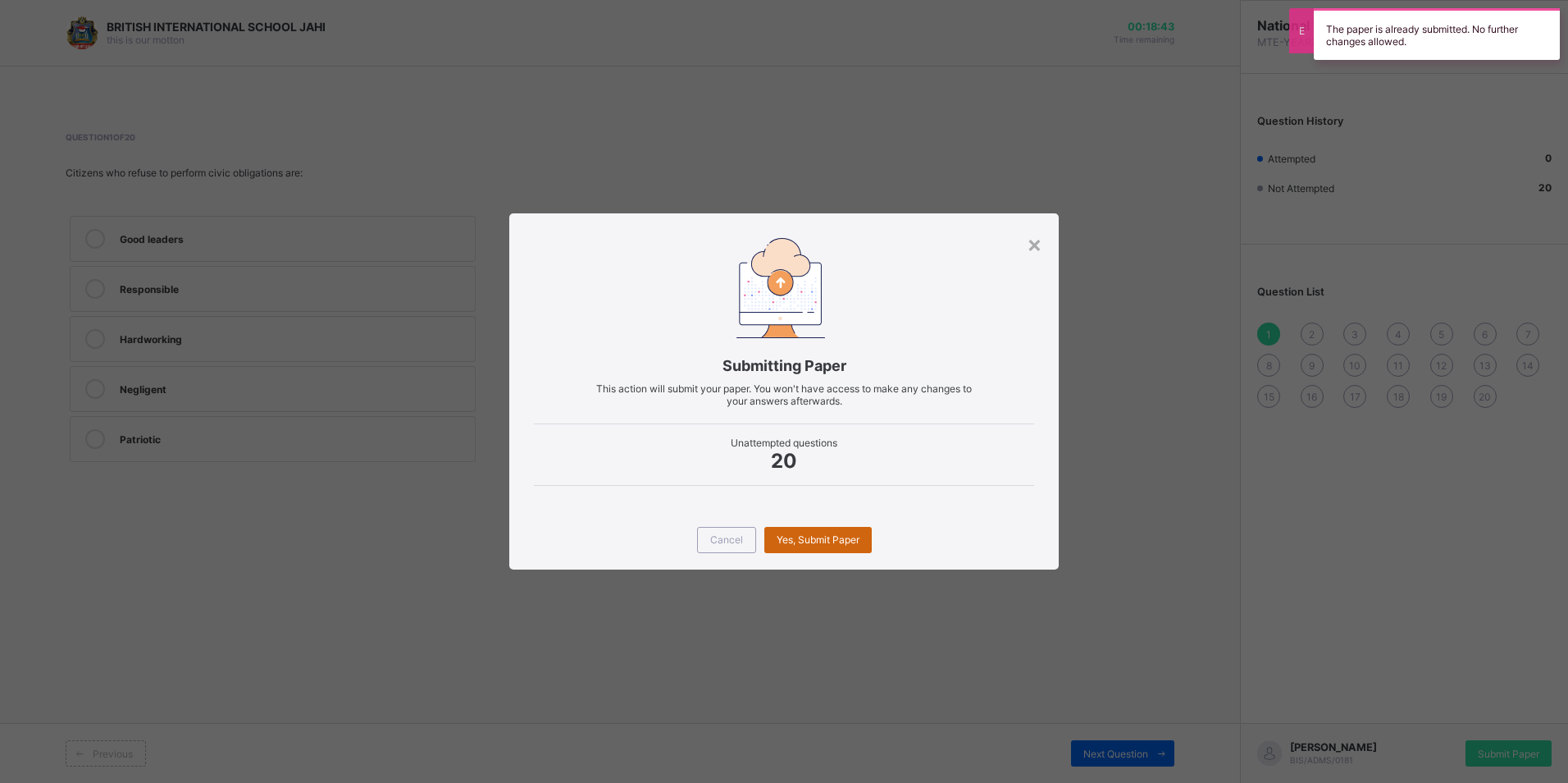
click at [798, 544] on span "Yes, Submit Paper" at bounding box center [818, 539] width 83 height 13
click at [1037, 240] on div "×" at bounding box center [1035, 244] width 15 height 28
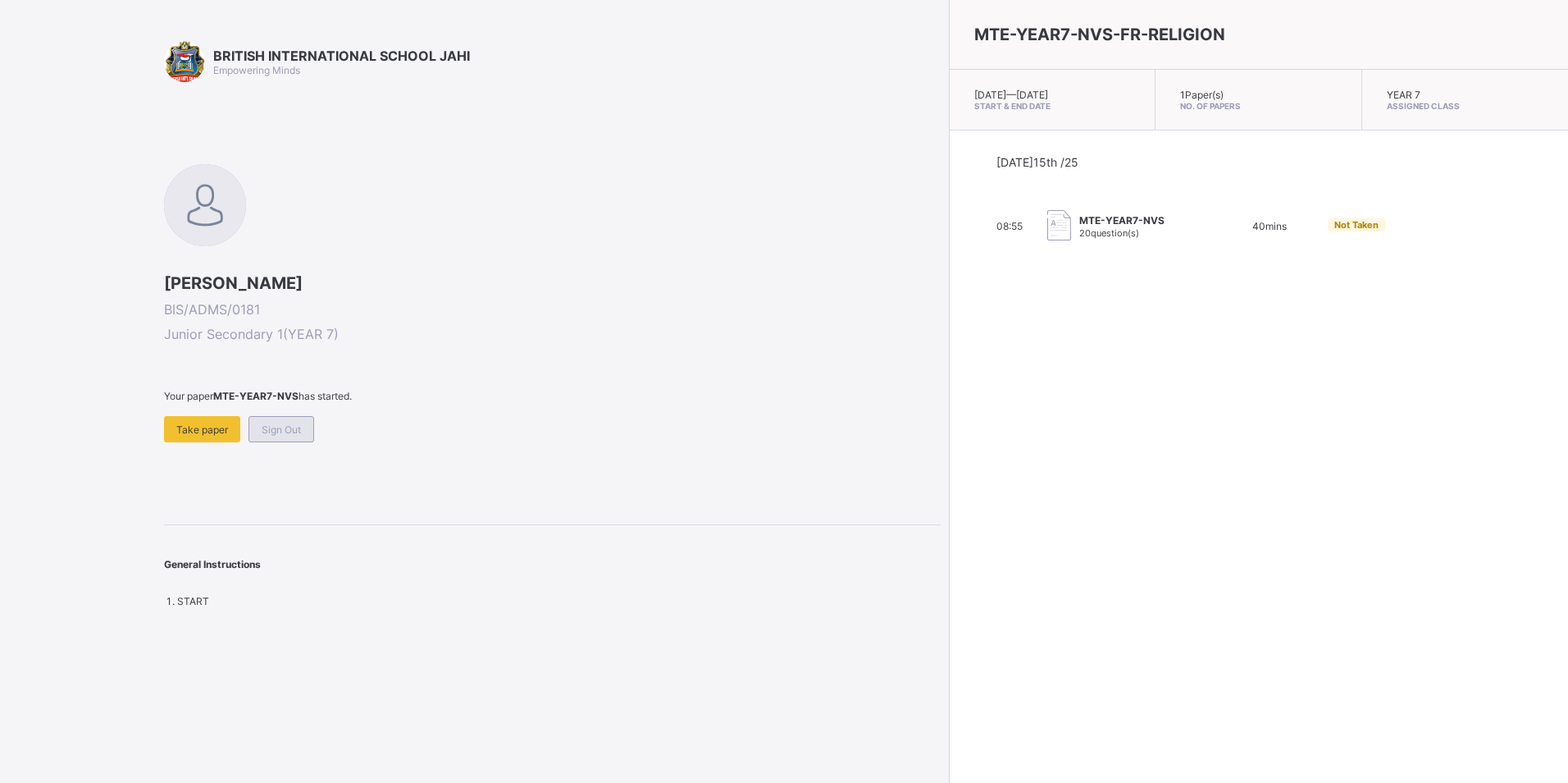
click at [259, 437] on div "Sign Out" at bounding box center [281, 428] width 66 height 26
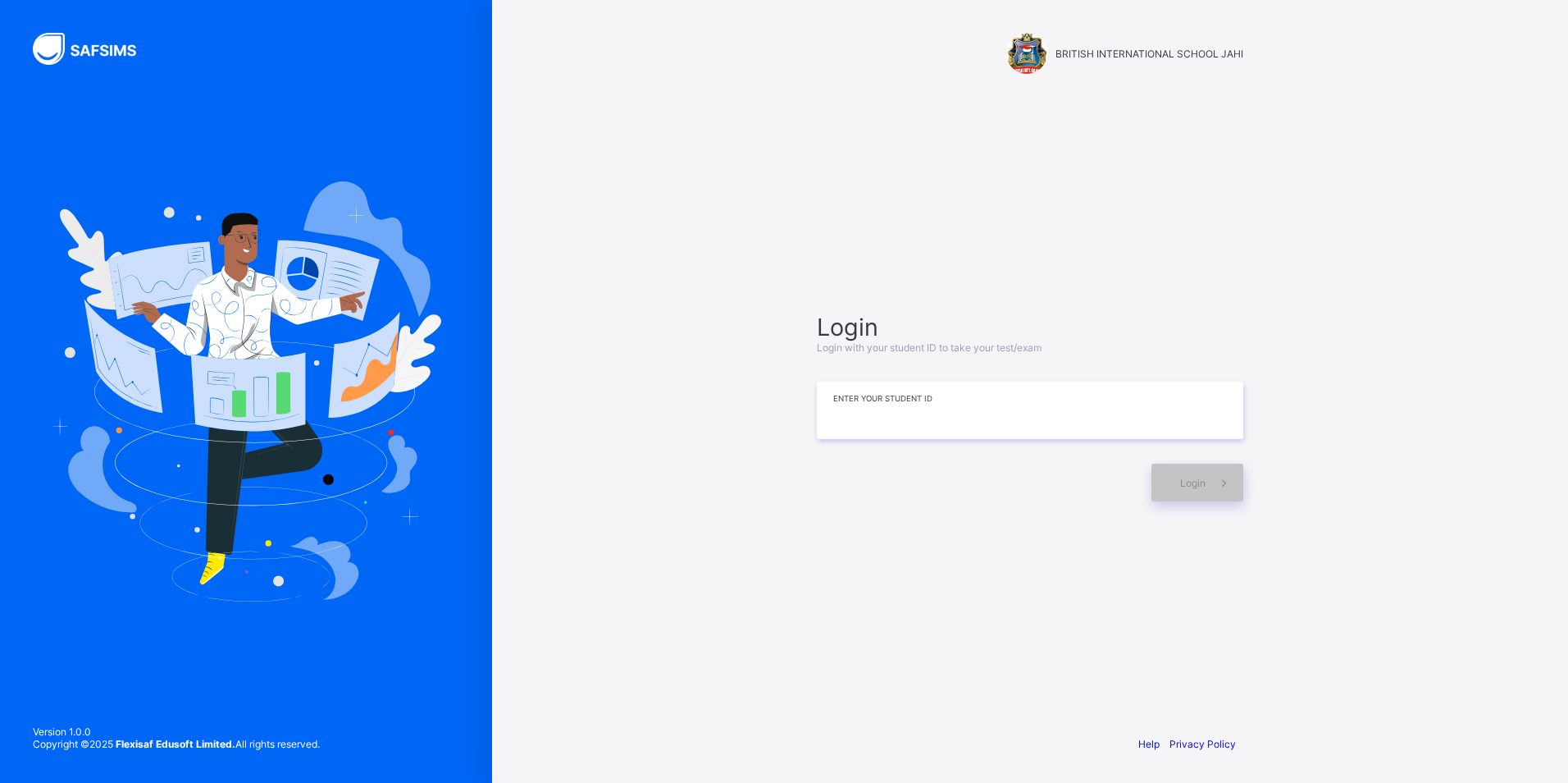
click at [1152, 430] on input at bounding box center [1029, 410] width 426 height 57
click at [1205, 485] on span "Login" at bounding box center [1192, 482] width 25 height 13
click at [882, 415] on input "****" at bounding box center [1029, 410] width 426 height 57
type input "*"
type input "**********"
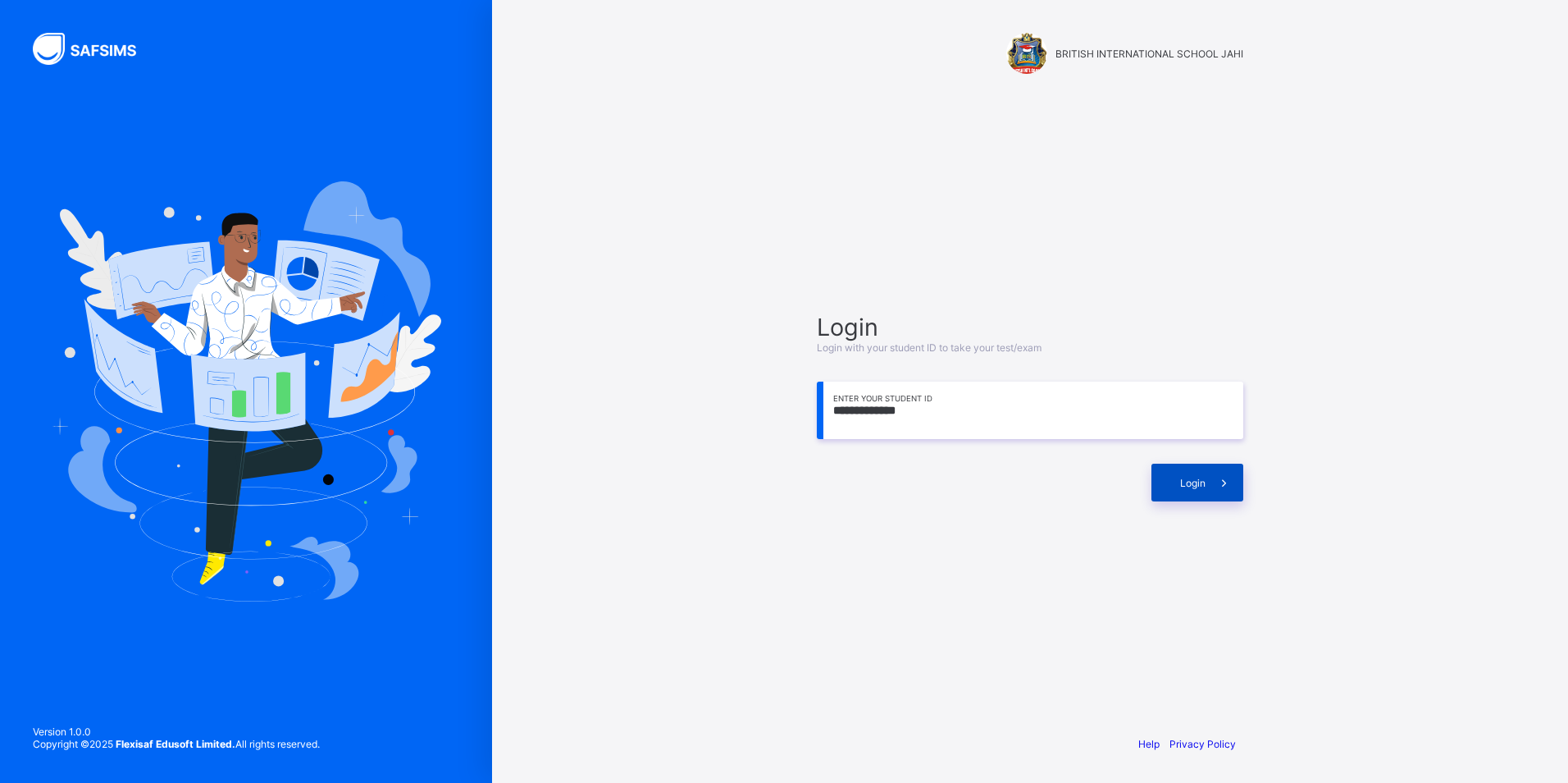
click at [1164, 470] on div "Login" at bounding box center [1197, 482] width 92 height 38
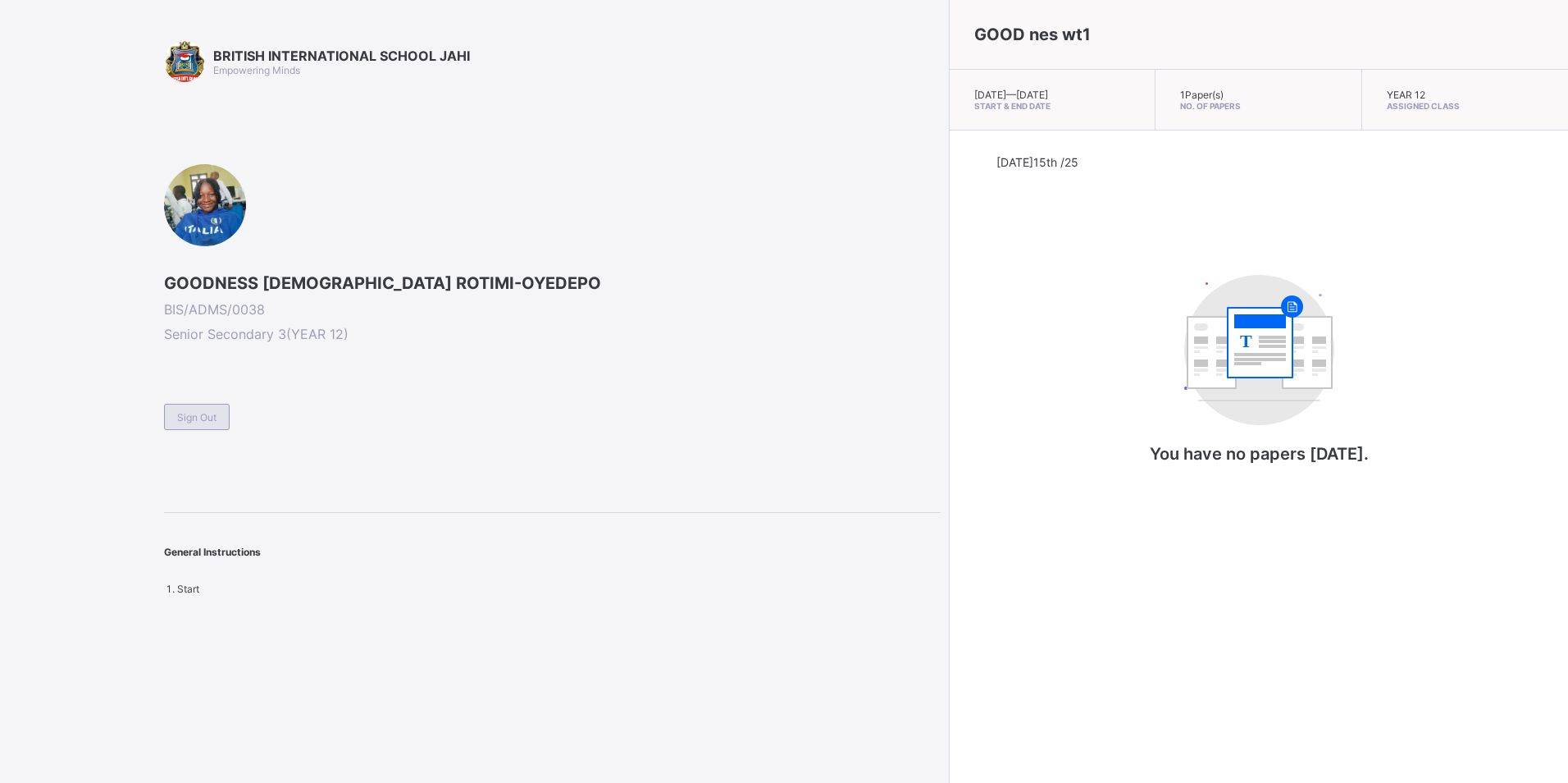
click at [192, 418] on span "Sign Out" at bounding box center [196, 417] width 40 height 13
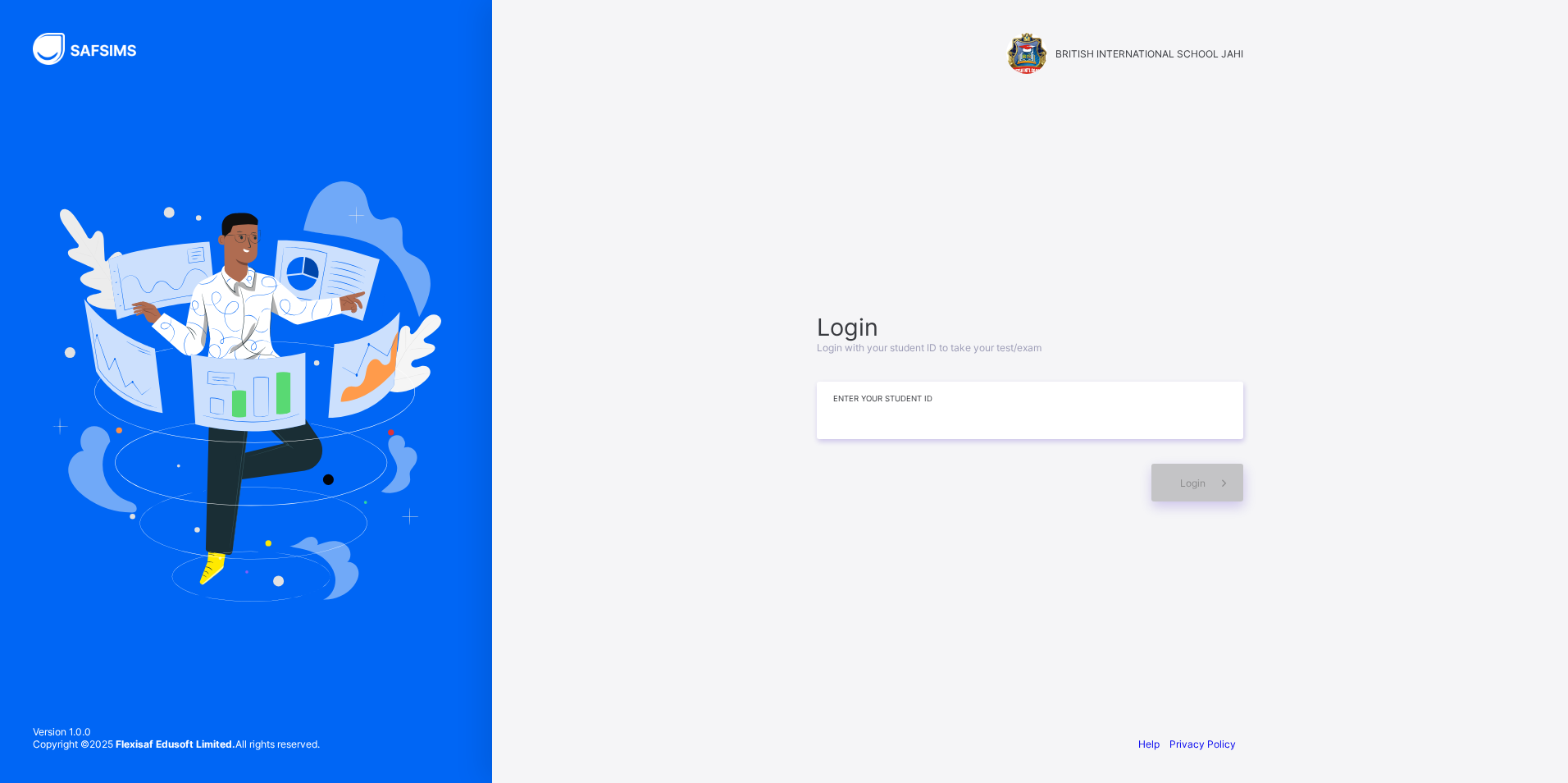
click at [1006, 400] on input at bounding box center [1029, 410] width 426 height 57
type input "*"
click at [1042, 419] on input at bounding box center [1029, 410] width 426 height 57
type input "**********"
click at [1196, 480] on span "Login" at bounding box center [1192, 482] width 25 height 13
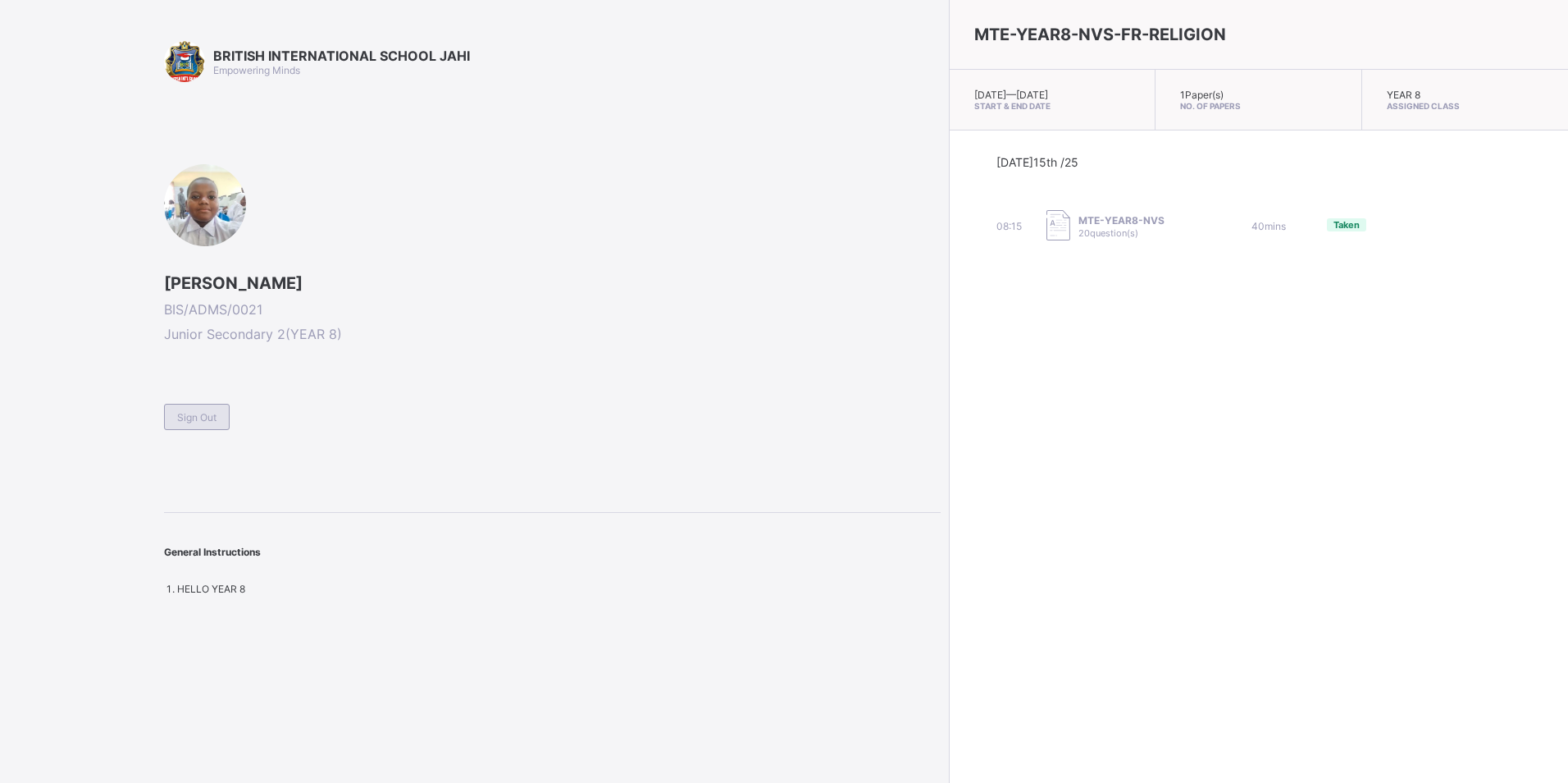
click at [174, 415] on div "Sign Out" at bounding box center [197, 417] width 66 height 26
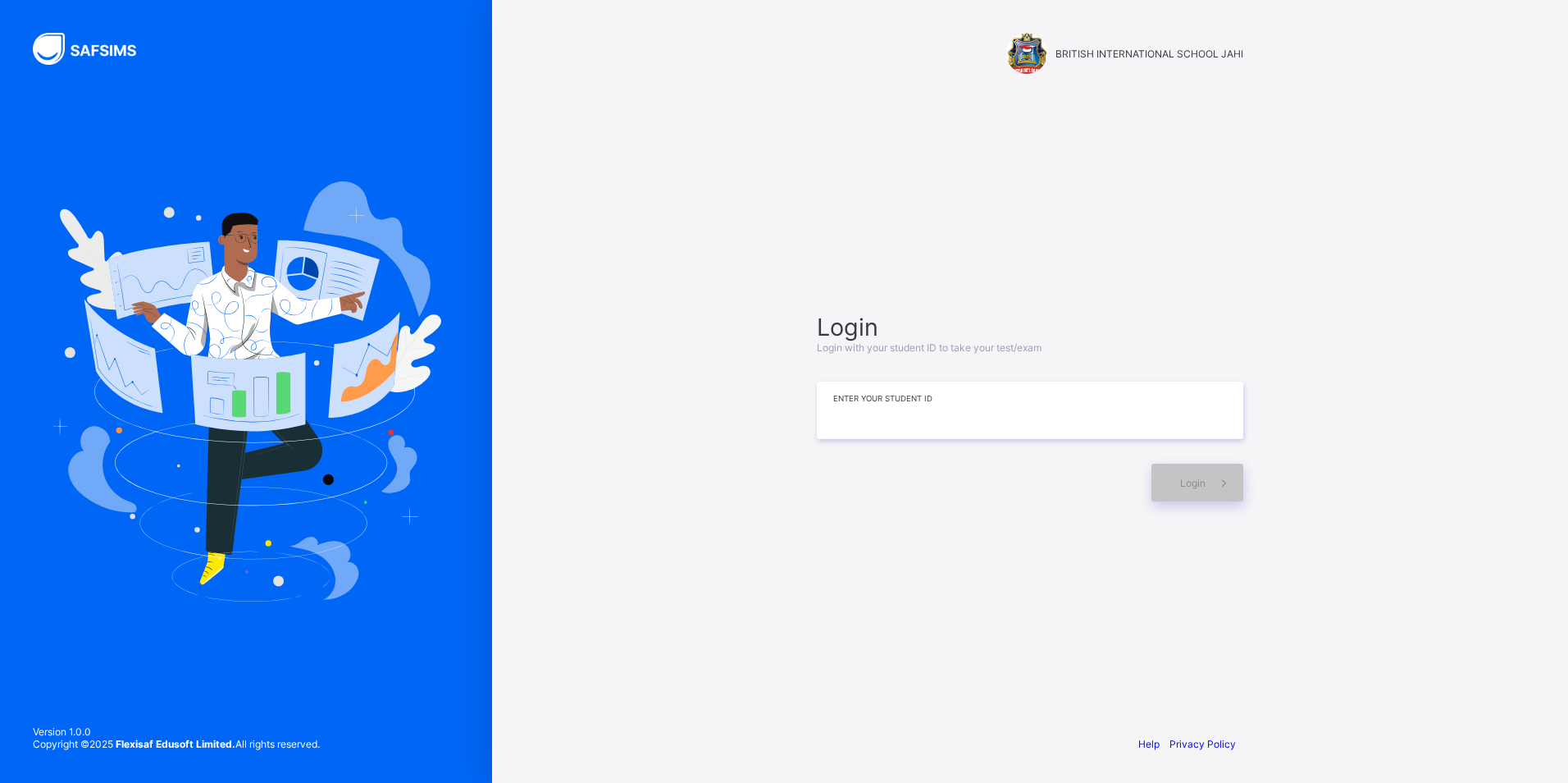
click at [936, 414] on input at bounding box center [1029, 410] width 426 height 57
type input "**********"
click at [1209, 485] on span at bounding box center [1224, 482] width 38 height 38
drag, startPoint x: 1189, startPoint y: 273, endPoint x: 1173, endPoint y: 263, distance: 18.9
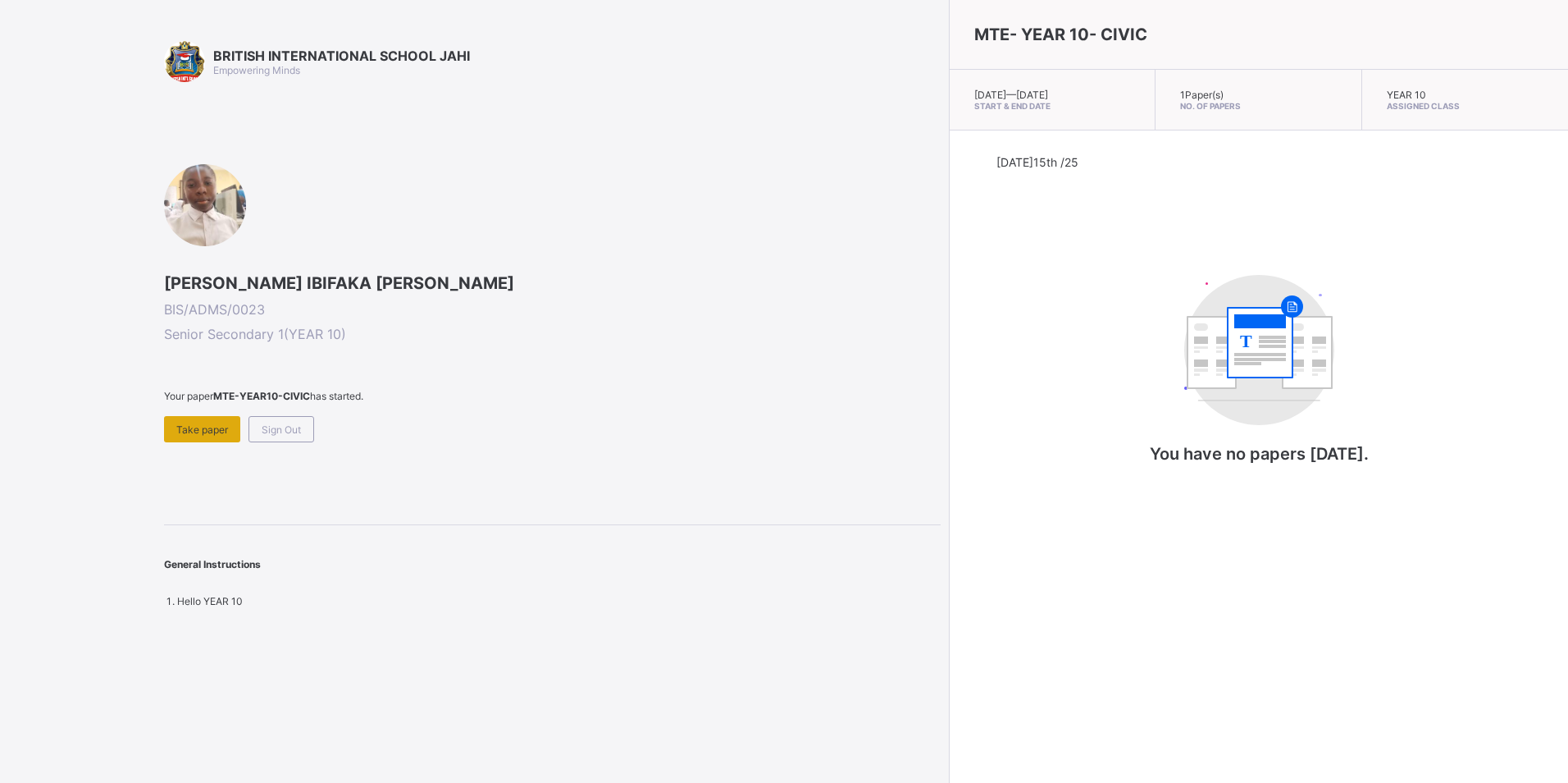
click at [197, 421] on div "Take paper" at bounding box center [202, 428] width 76 height 26
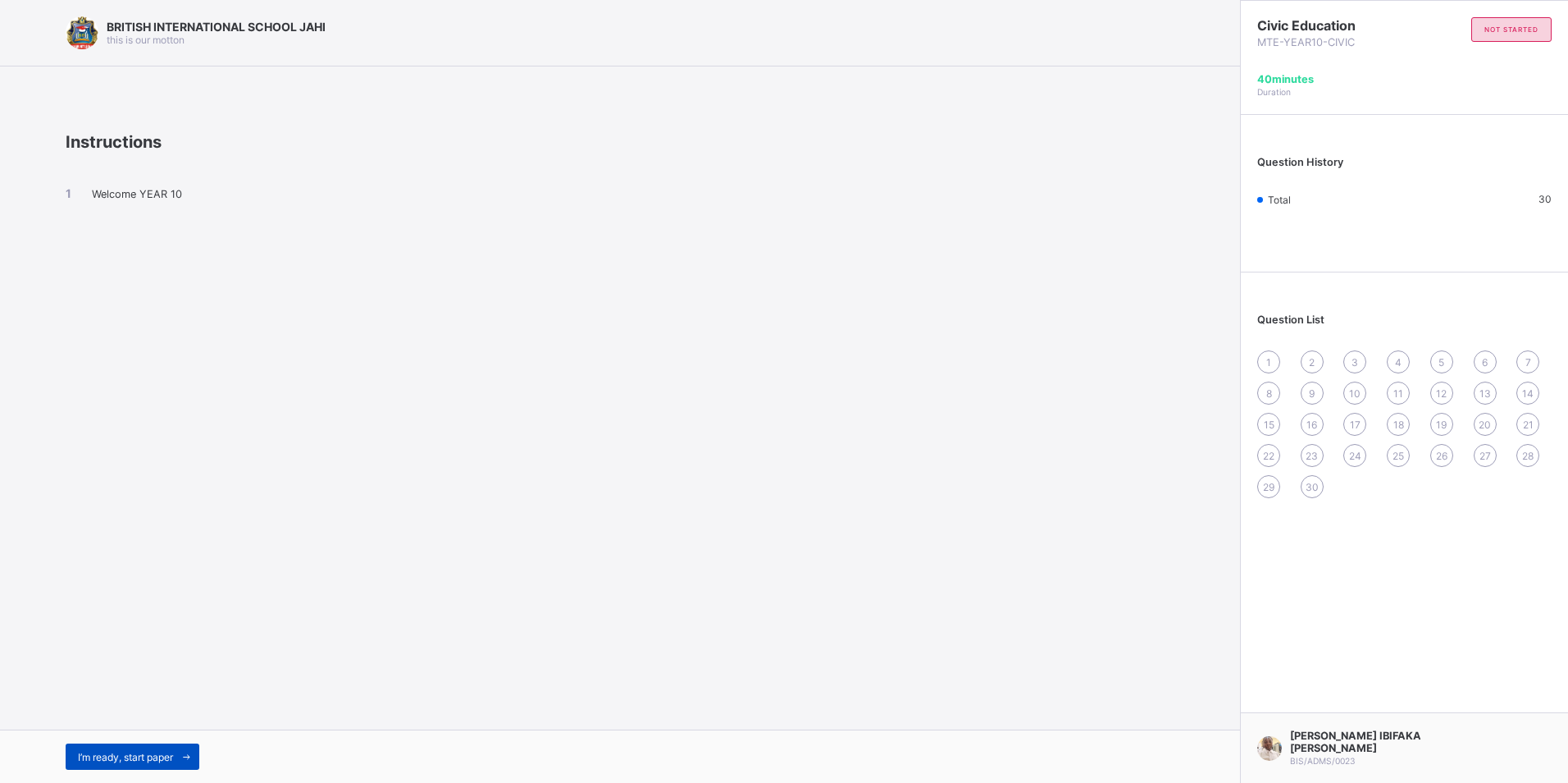
click at [132, 757] on span "I’m ready, start paper" at bounding box center [126, 757] width 95 height 13
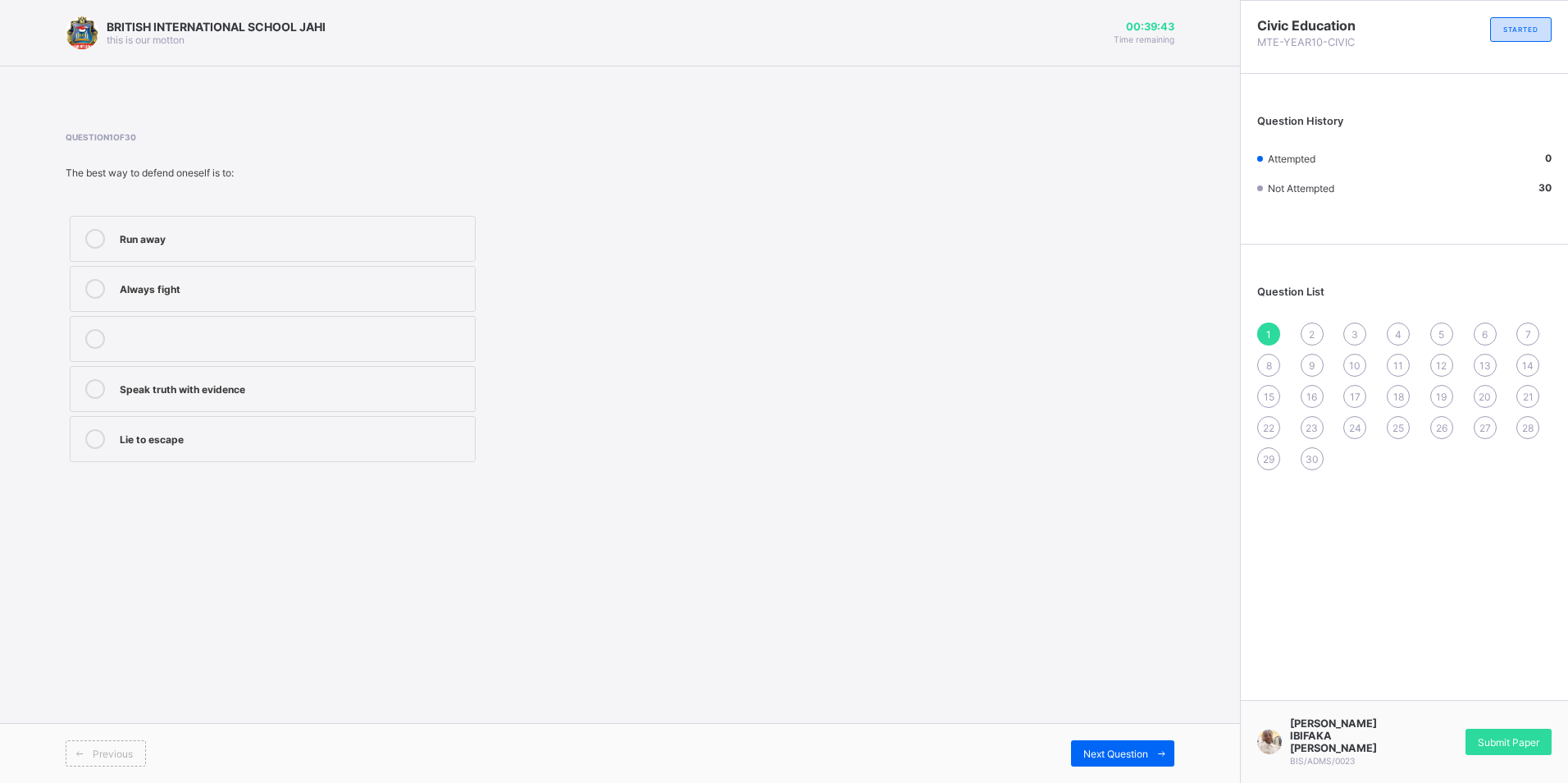
click at [176, 394] on div "Speak truth with evidence" at bounding box center [293, 387] width 347 height 16
click at [1160, 752] on icon at bounding box center [1161, 753] width 13 height 11
click at [246, 244] on div "Staying calm" at bounding box center [293, 237] width 347 height 16
click at [1142, 749] on span "Next Question" at bounding box center [1115, 753] width 65 height 13
click at [301, 449] on label "It makes matters worse" at bounding box center [272, 439] width 406 height 46
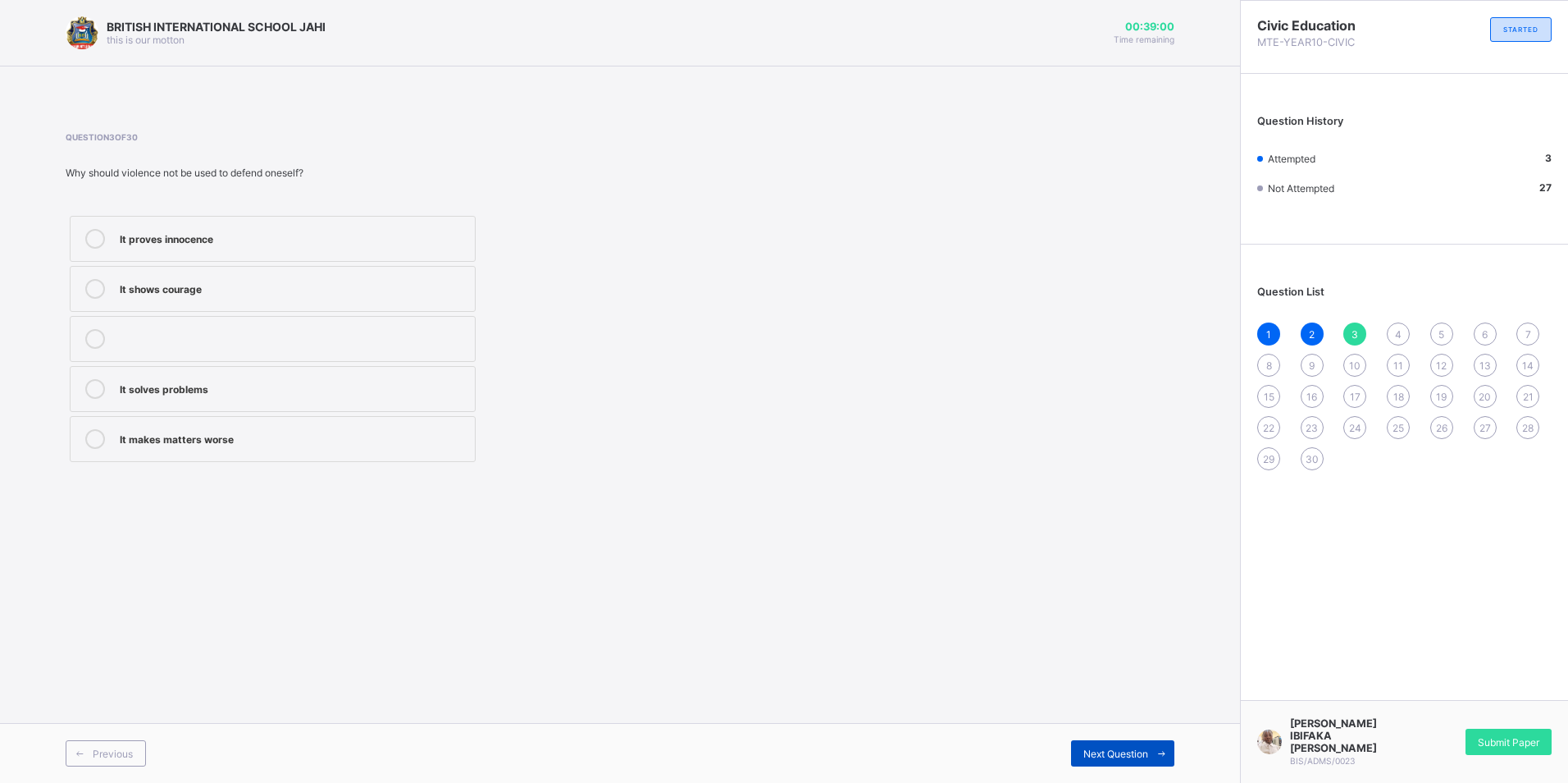
click at [1150, 756] on span at bounding box center [1160, 753] width 26 height 26
click at [244, 340] on div "Teacher or principal" at bounding box center [293, 336] width 347 height 16
click at [1090, 743] on div "Next Question" at bounding box center [1123, 753] width 103 height 26
click at [356, 395] on div "Prove innocence" at bounding box center [293, 389] width 347 height 19
click at [1071, 740] on div "Next Question" at bounding box center [1123, 753] width 103 height 26
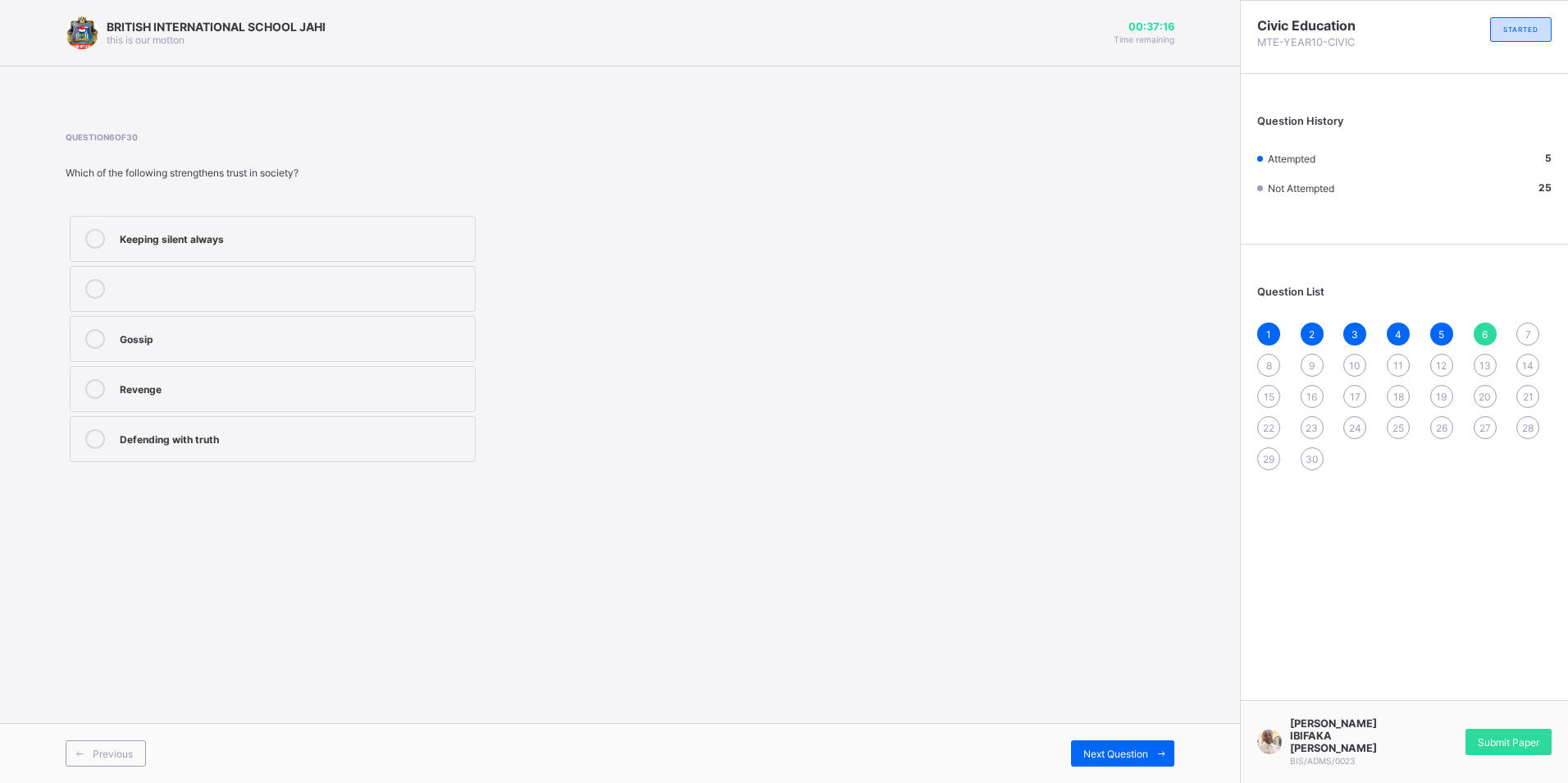
click at [181, 443] on div "Defending with truth" at bounding box center [293, 437] width 347 height 16
click at [1116, 748] on span "Next Question" at bounding box center [1115, 753] width 65 height 13
click at [231, 444] on div "Speaking the truth" at bounding box center [293, 437] width 347 height 16
click at [1131, 753] on span "Next Question" at bounding box center [1115, 753] width 65 height 13
click at [259, 441] on div "Lying to escape blame" at bounding box center [293, 437] width 347 height 16
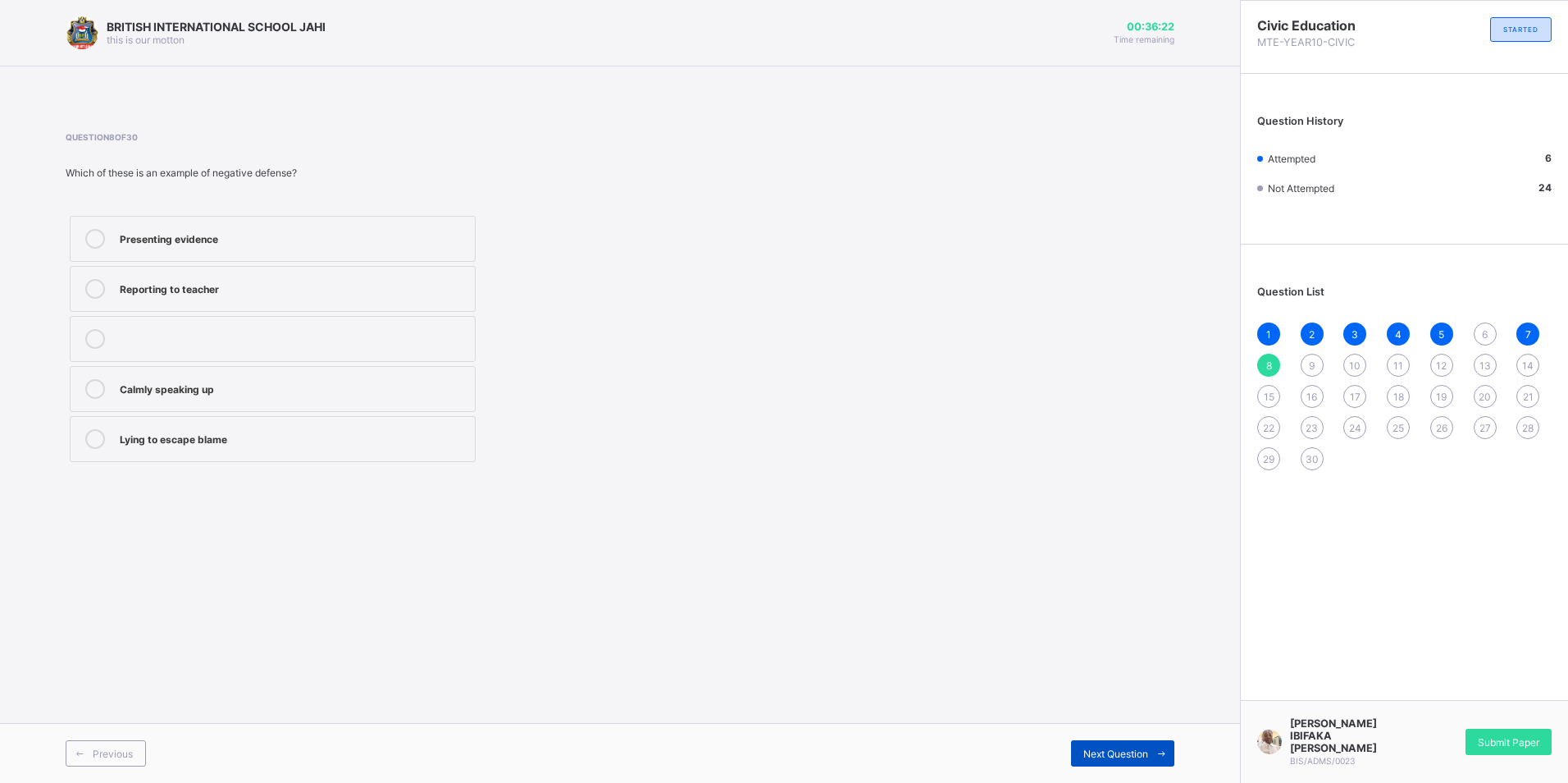
click at [1165, 751] on icon at bounding box center [1161, 753] width 13 height 11
drag, startPoint x: 398, startPoint y: 356, endPoint x: 385, endPoint y: 361, distance: 13.9
click at [386, 361] on label "Courage and truth" at bounding box center [272, 339] width 406 height 46
click at [1103, 754] on span "Next Question" at bounding box center [1115, 753] width 65 height 13
click at [1489, 333] on div "6" at bounding box center [1485, 334] width 23 height 23
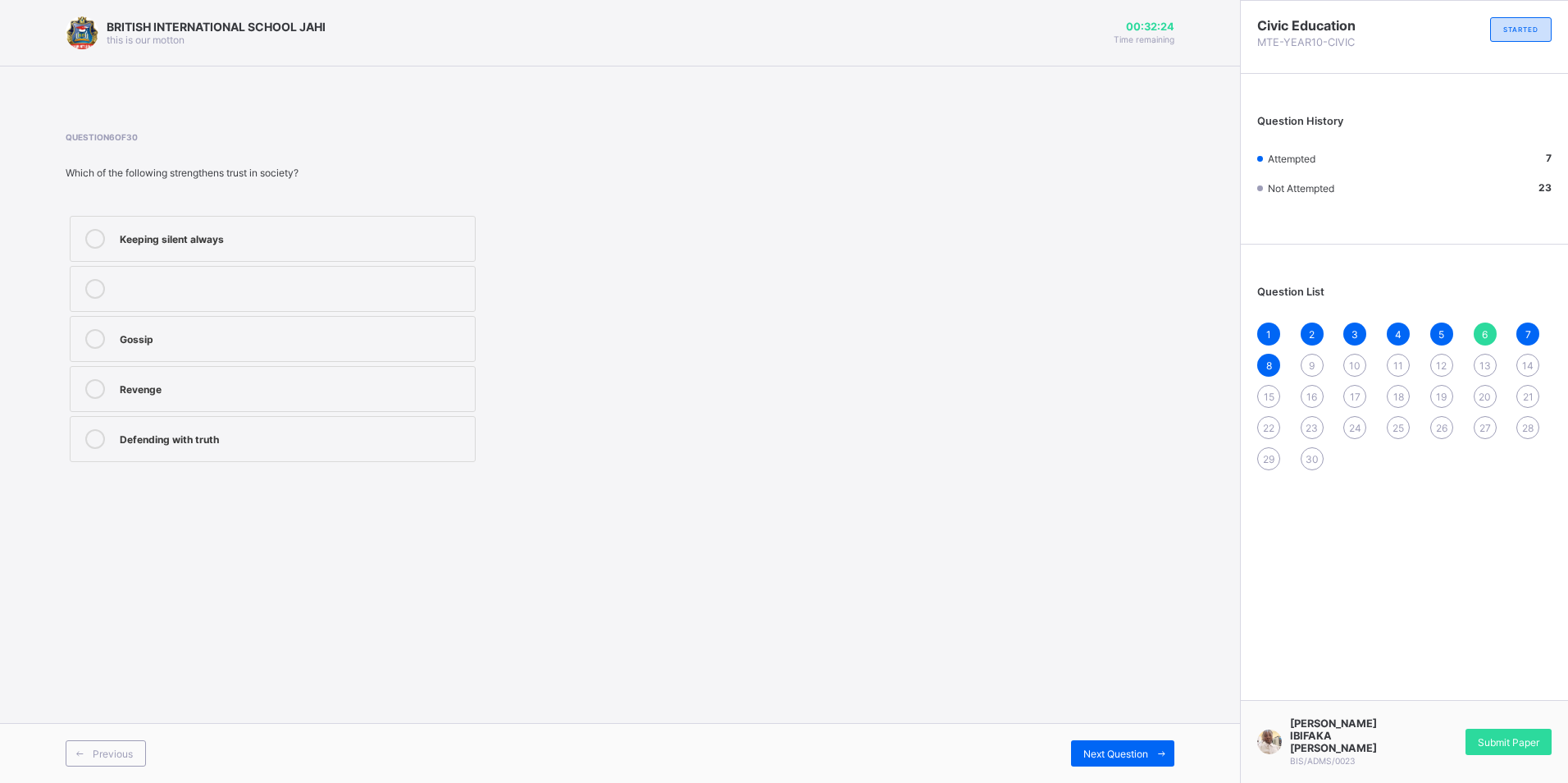
click at [193, 422] on label "Defending with truth" at bounding box center [272, 439] width 406 height 46
click at [352, 450] on label "Defending with truth" at bounding box center [272, 439] width 406 height 46
click at [1105, 757] on span "Next Question" at bounding box center [1115, 753] width 65 height 13
click at [1309, 369] on span "9" at bounding box center [1312, 365] width 6 height 13
drag, startPoint x: 154, startPoint y: 350, endPoint x: 197, endPoint y: 368, distance: 46.6
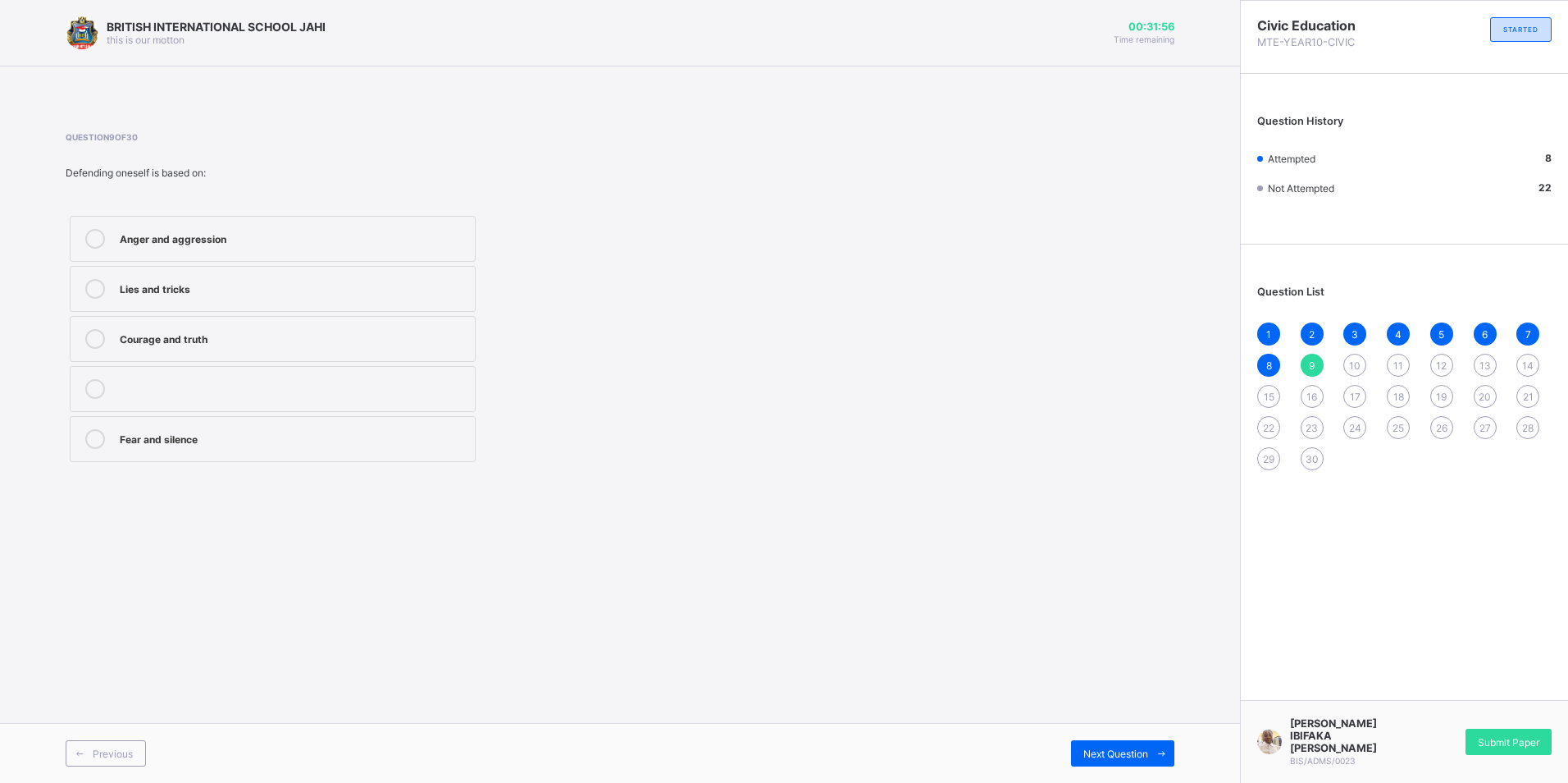
click at [155, 349] on label "Courage and truth" at bounding box center [272, 339] width 406 height 46
click at [1148, 754] on span "Next Question" at bounding box center [1115, 753] width 65 height 13
drag, startPoint x: 199, startPoint y: 323, endPoint x: 214, endPoint y: 313, distance: 18.0
click at [204, 320] on label at bounding box center [272, 339] width 406 height 46
click at [218, 385] on div "Wrong punishment is avoided" at bounding box center [293, 387] width 347 height 16
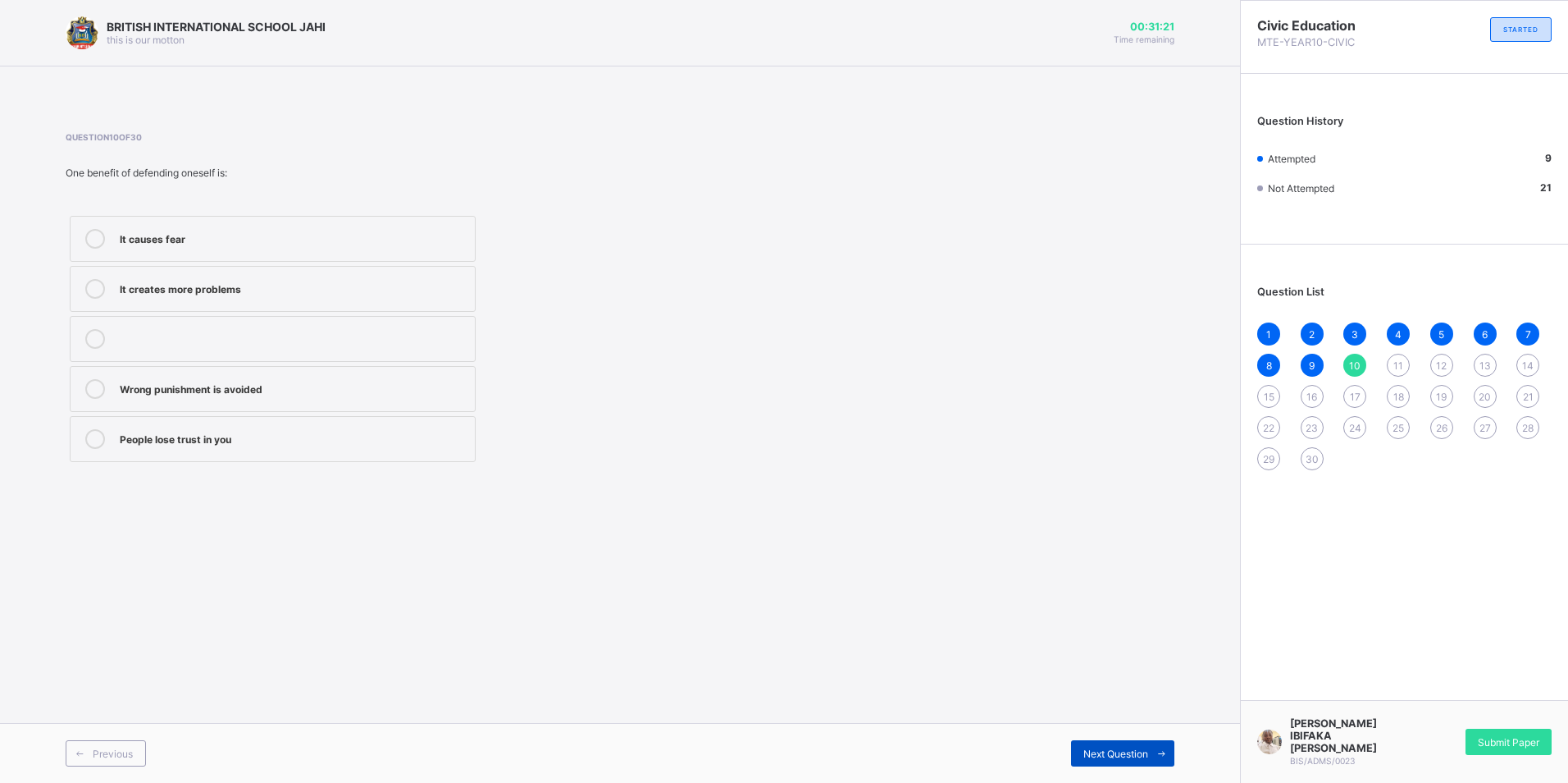
click at [1134, 753] on span "Next Question" at bounding box center [1115, 753] width 65 height 13
click at [424, 452] on label "Reporting to authorities" at bounding box center [272, 439] width 406 height 46
click at [1158, 758] on icon at bounding box center [1161, 753] width 13 height 11
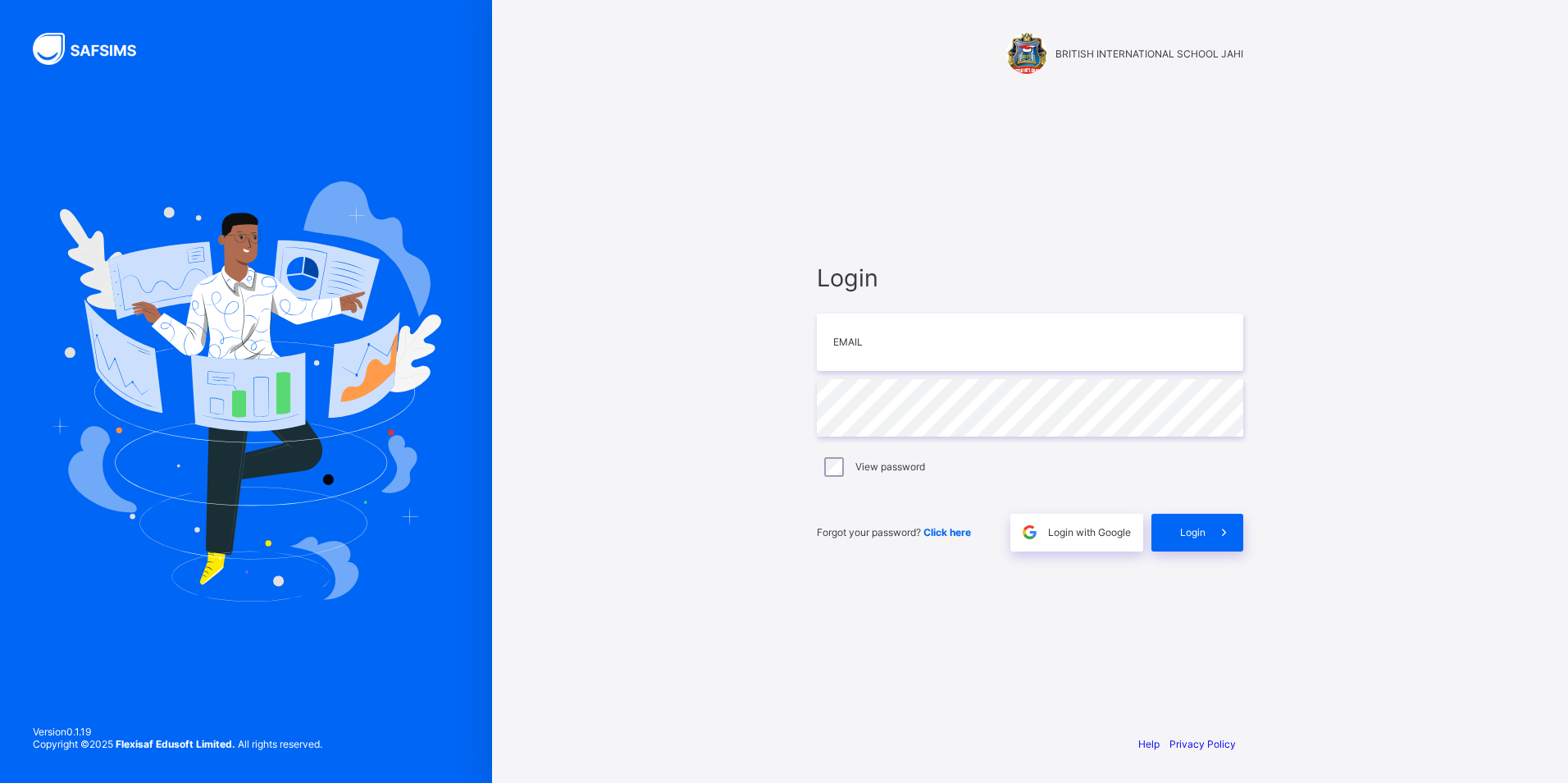
click at [992, 222] on div "Login Email Password View password Forgot your password? Click here Login with …" at bounding box center [1029, 407] width 459 height 628
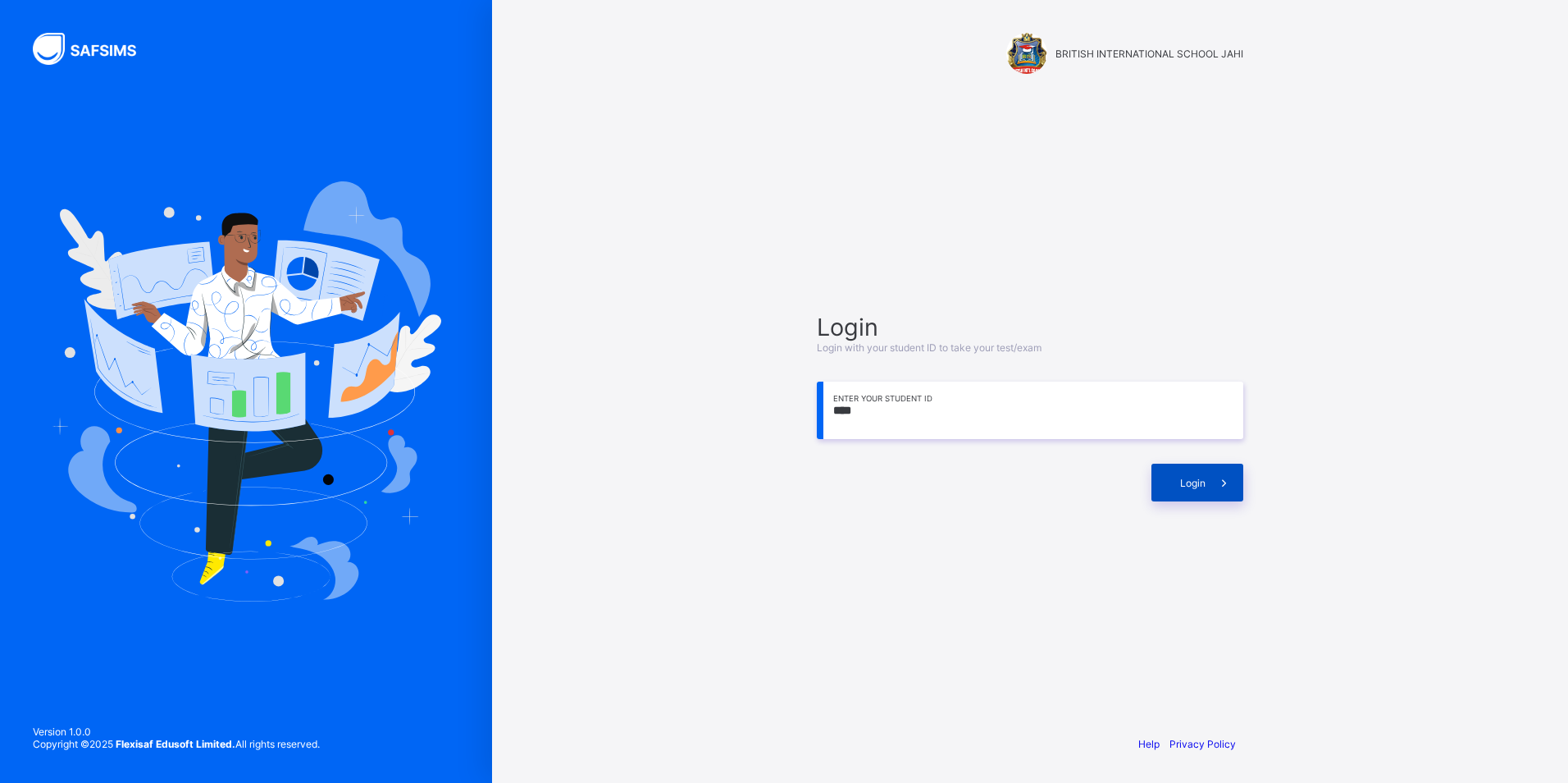
click at [1191, 478] on span "Login" at bounding box center [1192, 482] width 25 height 13
click at [864, 405] on input "****" at bounding box center [1029, 410] width 426 height 57
type input "*"
type input "**********"
click at [1167, 485] on div "Login" at bounding box center [1197, 482] width 92 height 38
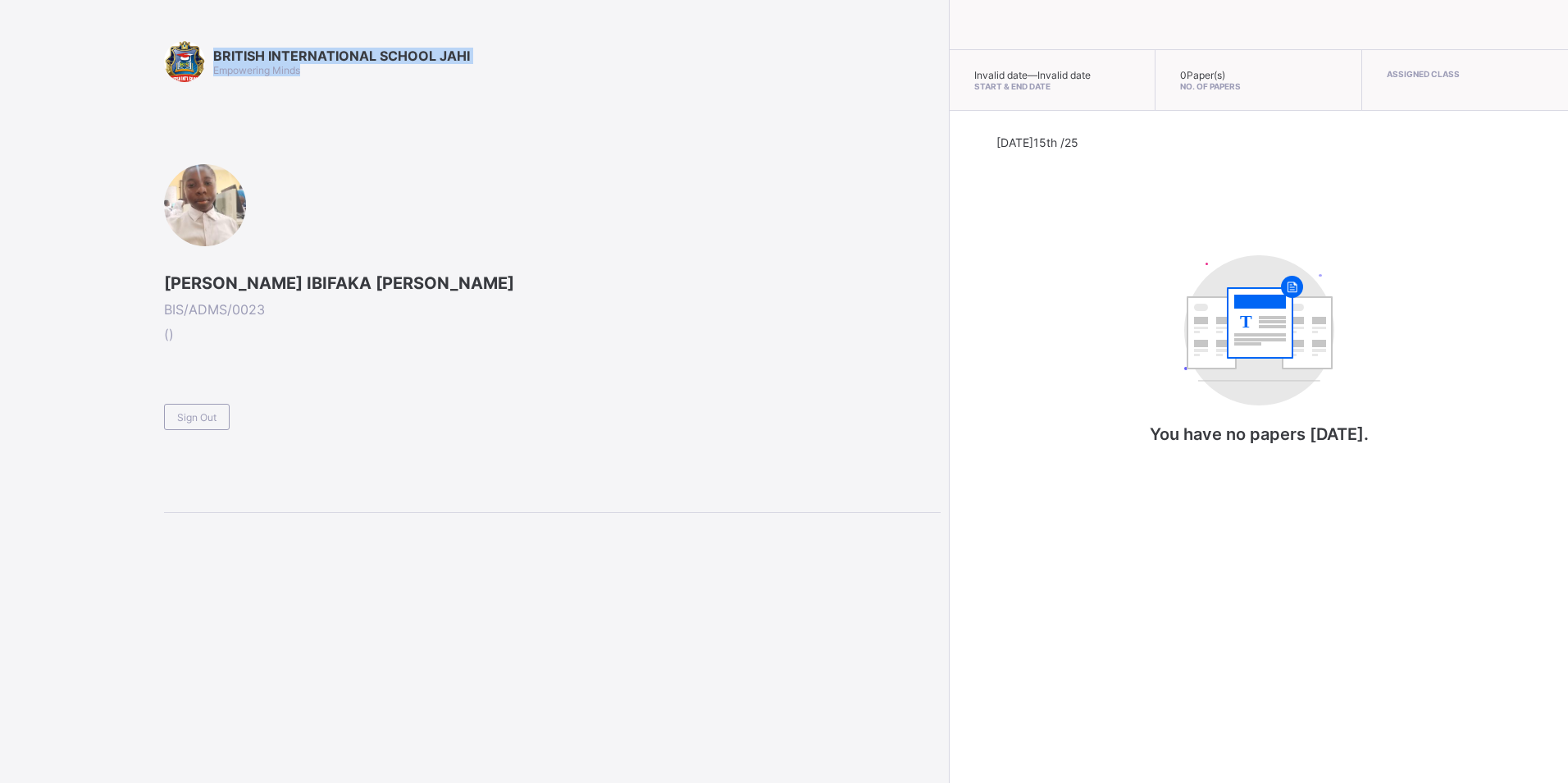
drag, startPoint x: 51, startPoint y: 47, endPoint x: 83, endPoint y: 103, distance: 64.5
click at [83, 103] on div "BRITISH INTERNATIONAL SCHOOL JAHI Empowering Minds [PERSON_NAME] IBIFAKA [PERSO…" at bounding box center [470, 392] width 941 height 783
click at [209, 407] on div "Sign Out" at bounding box center [197, 417] width 66 height 26
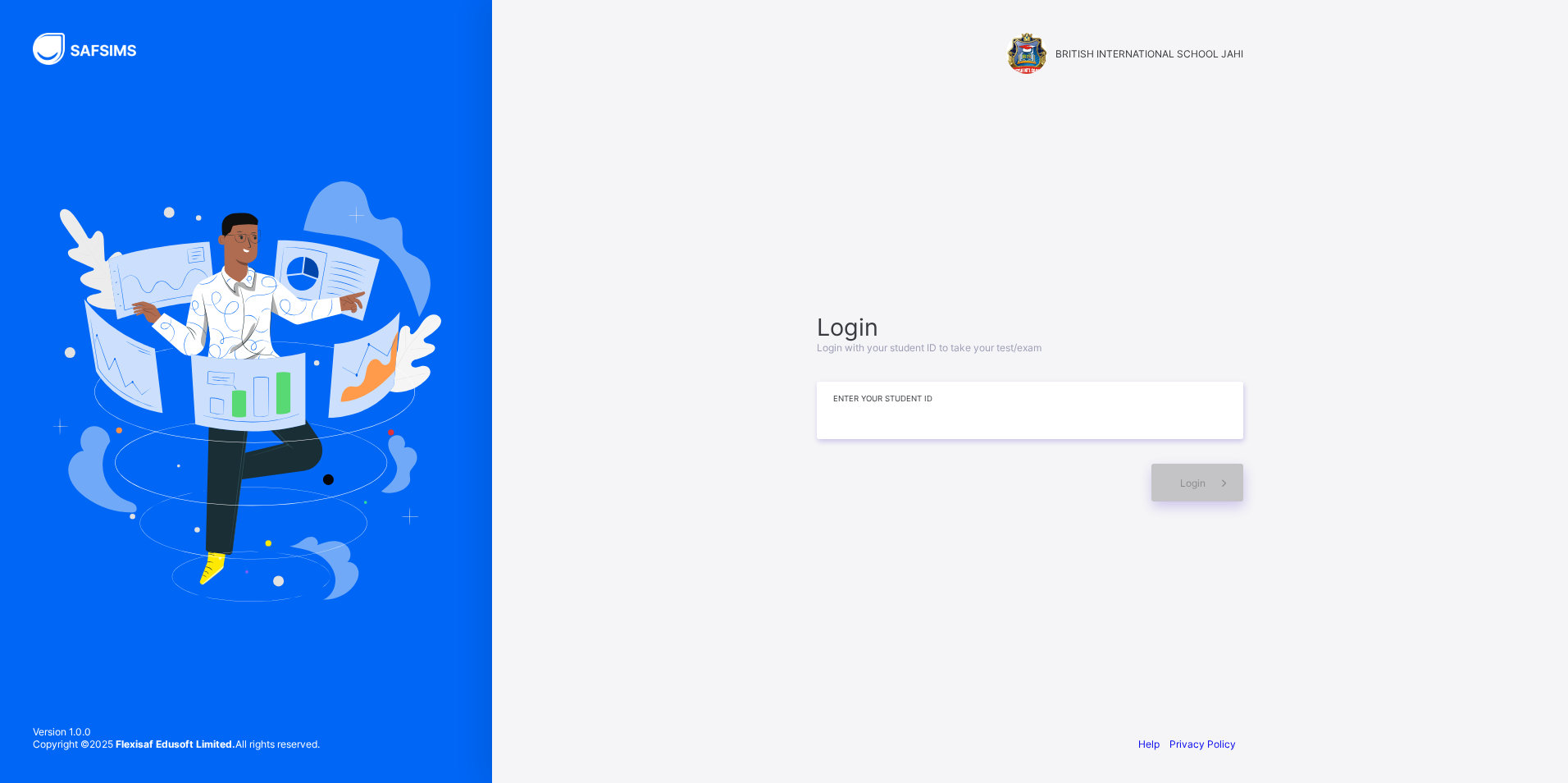
click at [920, 410] on input at bounding box center [1029, 410] width 426 height 57
click at [1198, 492] on div "Login" at bounding box center [1197, 482] width 92 height 38
drag, startPoint x: 936, startPoint y: 409, endPoint x: 769, endPoint y: 102, distance: 349.5
click at [769, 102] on div "BRITISH INTERNATIONAL SCHOOL JAHI Login Login with your student ID to take your…" at bounding box center [1030, 392] width 1076 height 783
click at [893, 401] on input "********" at bounding box center [1029, 410] width 426 height 57
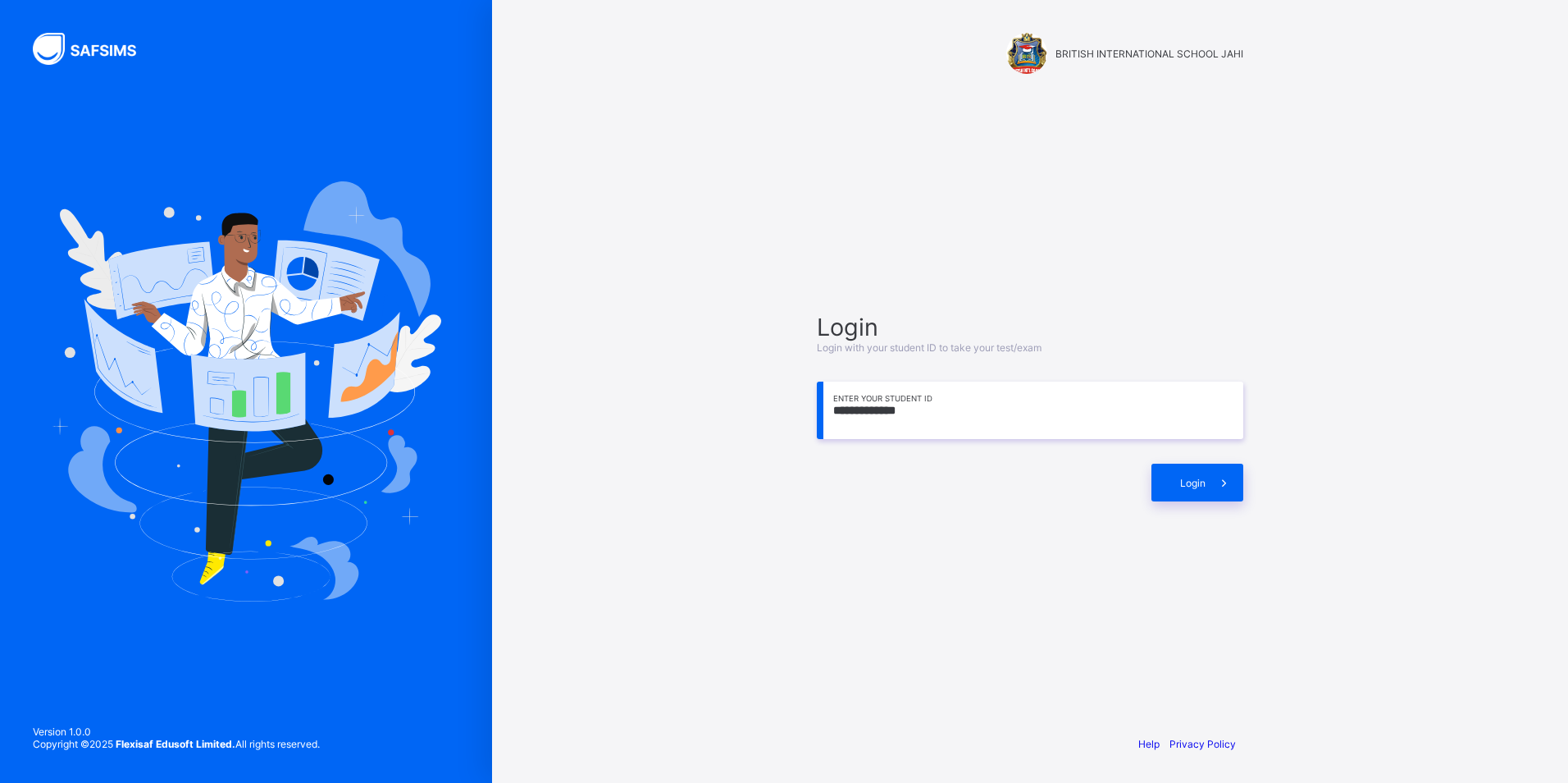
type input "**********"
click at [1198, 466] on div "Login" at bounding box center [1197, 482] width 92 height 38
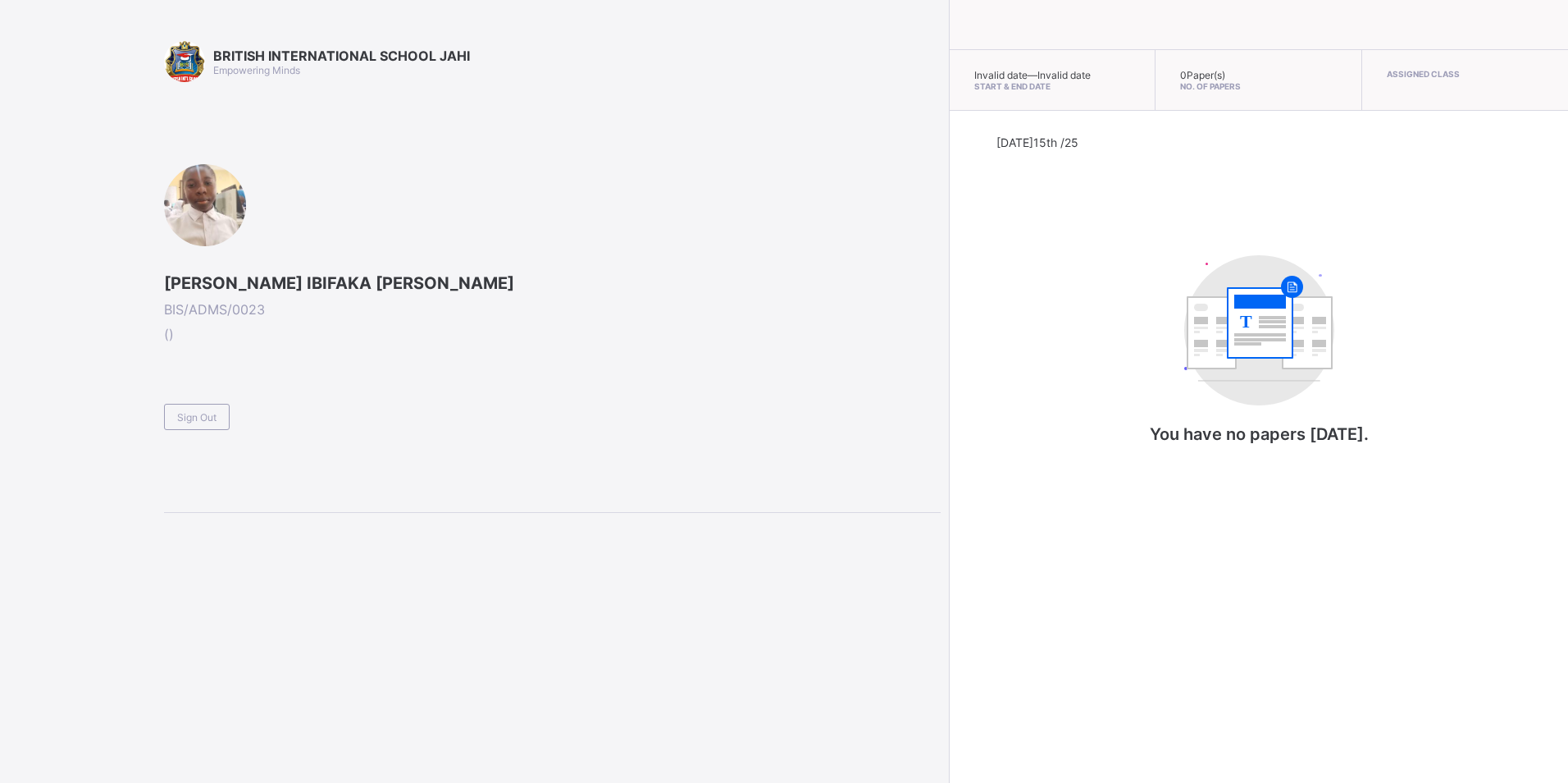
click at [190, 422] on span "Sign Out" at bounding box center [196, 417] width 40 height 13
